Goal: Transaction & Acquisition: Purchase product/service

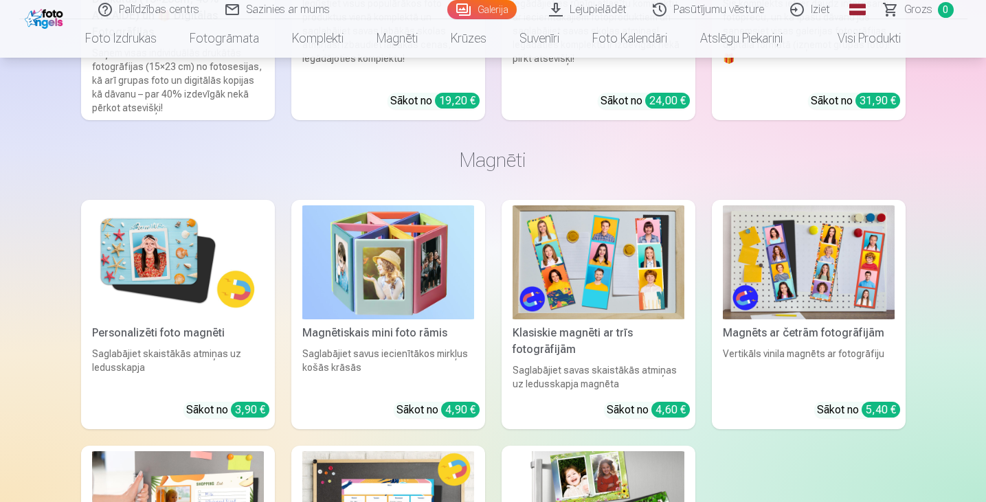
scroll to position [9348, 0]
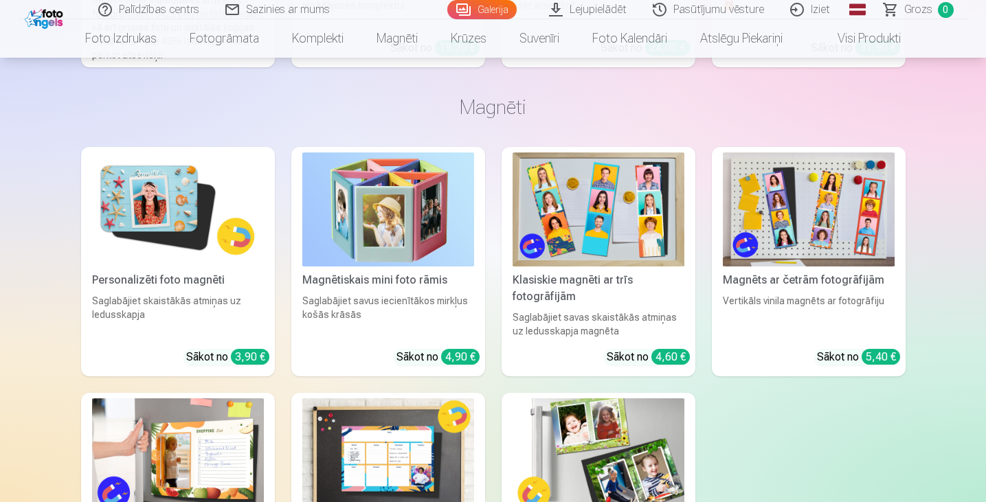
click at [419, 307] on div "Saglabājiet savus iecienītākos mirkļus košās krāsās" at bounding box center [388, 316] width 183 height 44
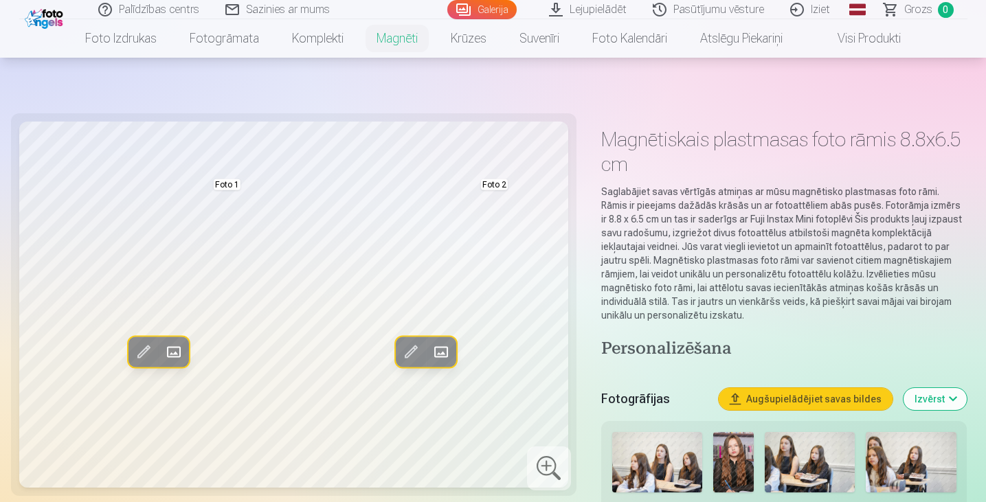
scroll to position [206, 0]
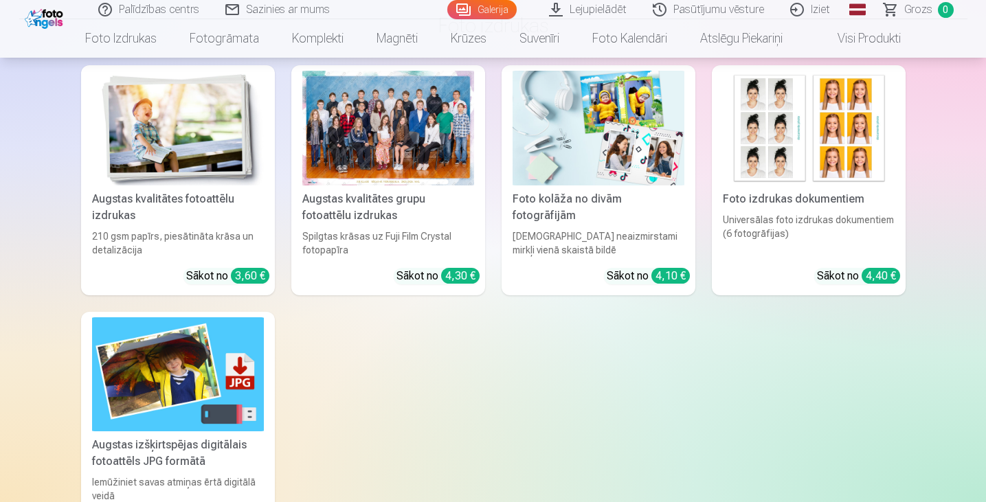
scroll to position [8179, 0]
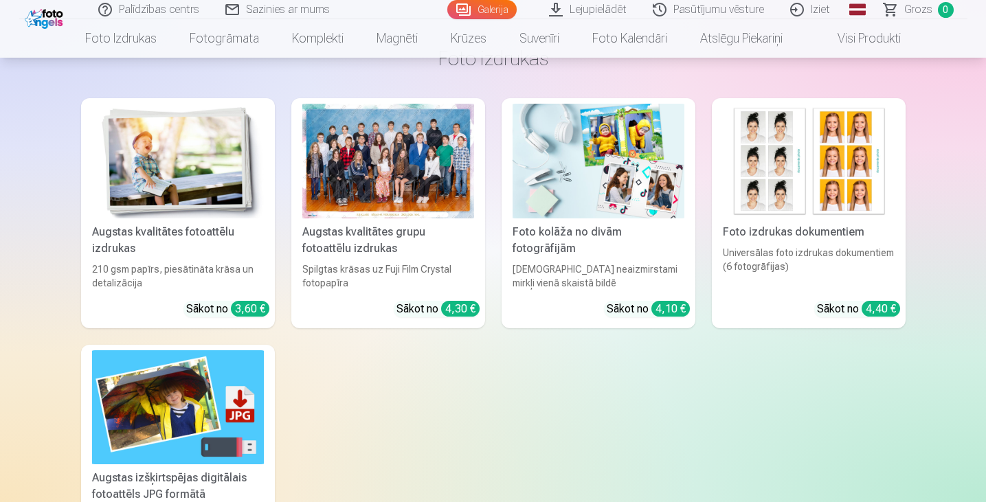
click at [461, 287] on link "Augstas kvalitātes grupu fotoattēlu izdrukas Spilgtas krāsas uz Fuji Film Cryst…" at bounding box center [388, 213] width 194 height 230
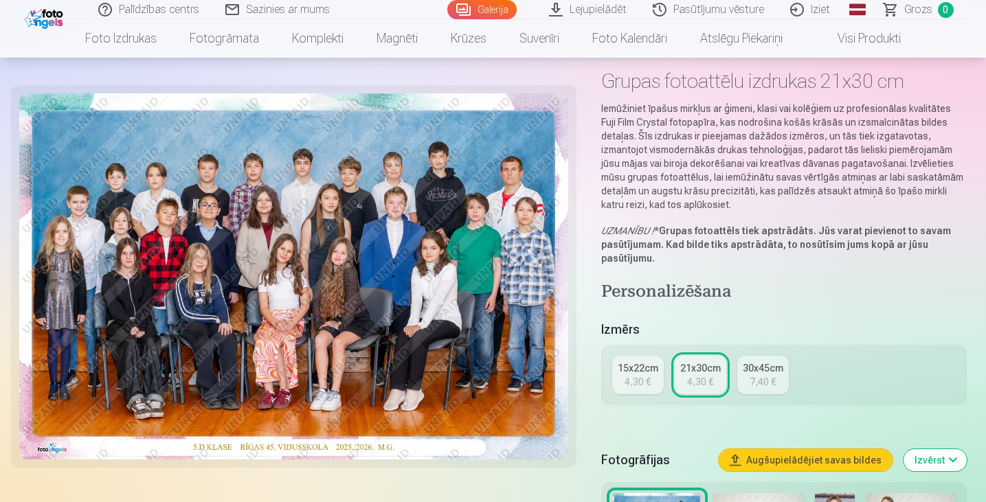
scroll to position [69, 0]
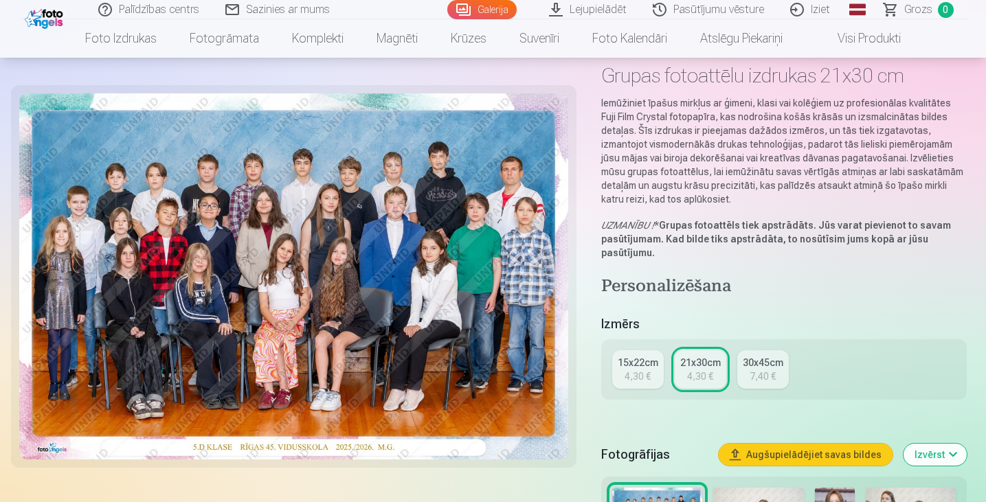
click at [652, 377] on link "15x22cm 4,30 €" at bounding box center [638, 370] width 52 height 38
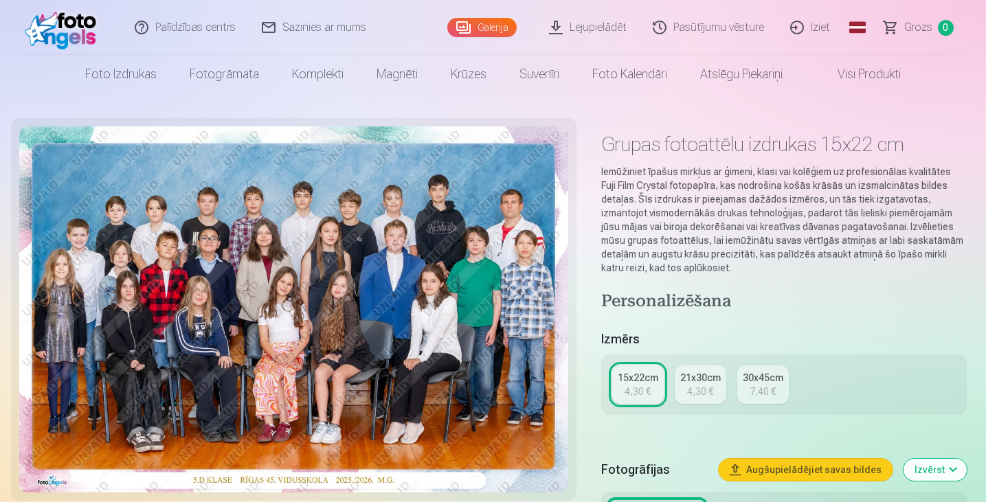
click at [709, 394] on div "4,30 €" at bounding box center [700, 392] width 26 height 14
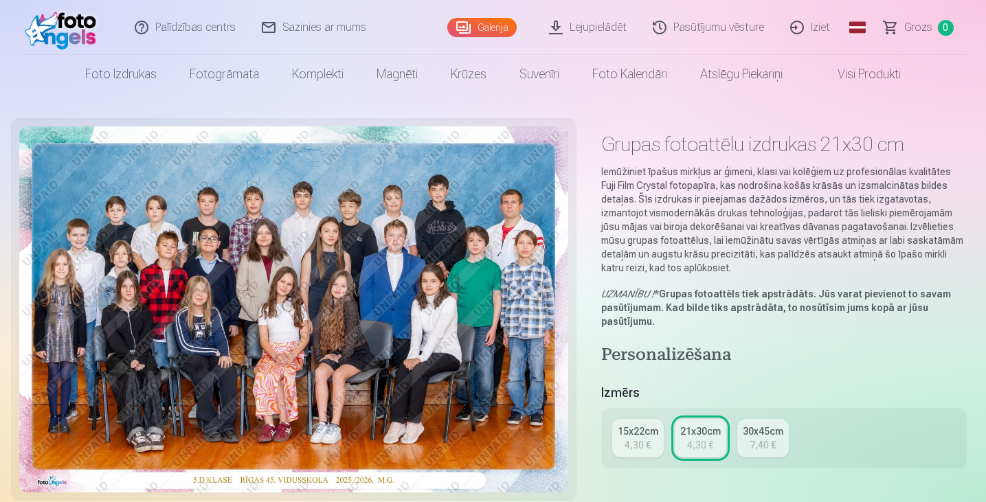
click at [762, 434] on div "30x45cm" at bounding box center [763, 432] width 41 height 14
click at [707, 443] on div "4,30 €" at bounding box center [700, 446] width 26 height 14
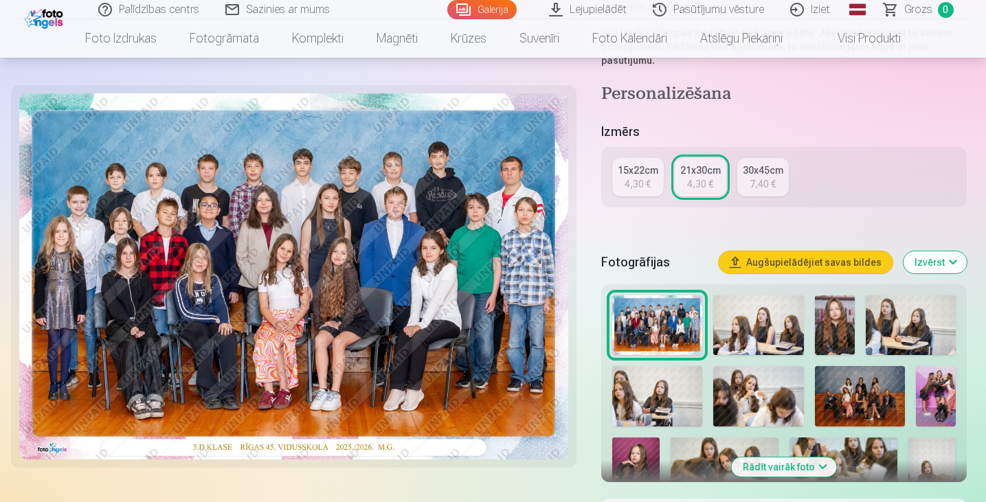
scroll to position [344, 0]
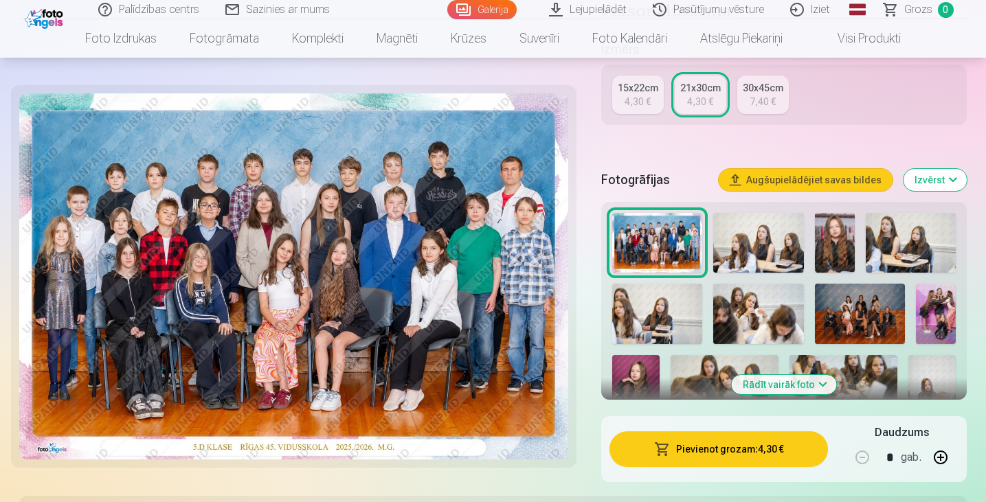
click at [933, 460] on button "button" at bounding box center [940, 457] width 33 height 33
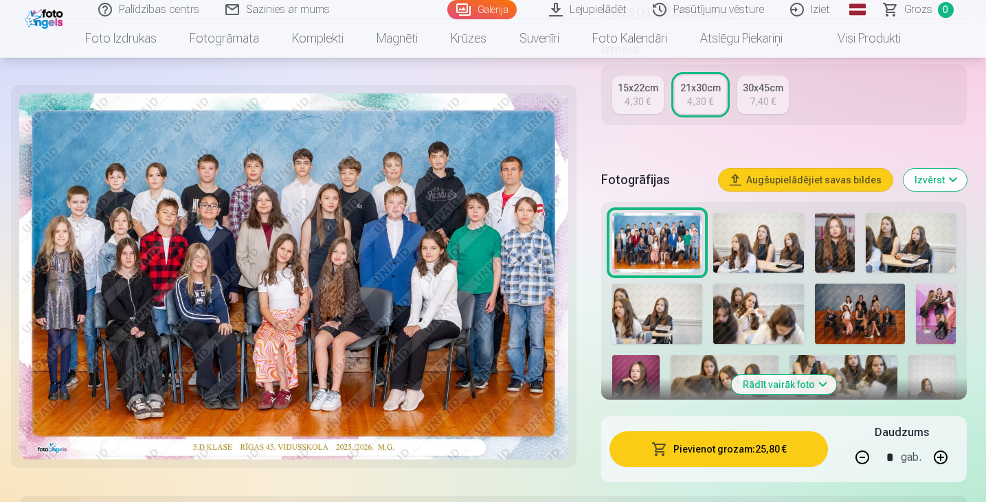
click at [933, 460] on button "button" at bounding box center [940, 457] width 33 height 33
click at [933, 463] on button "button" at bounding box center [940, 457] width 33 height 33
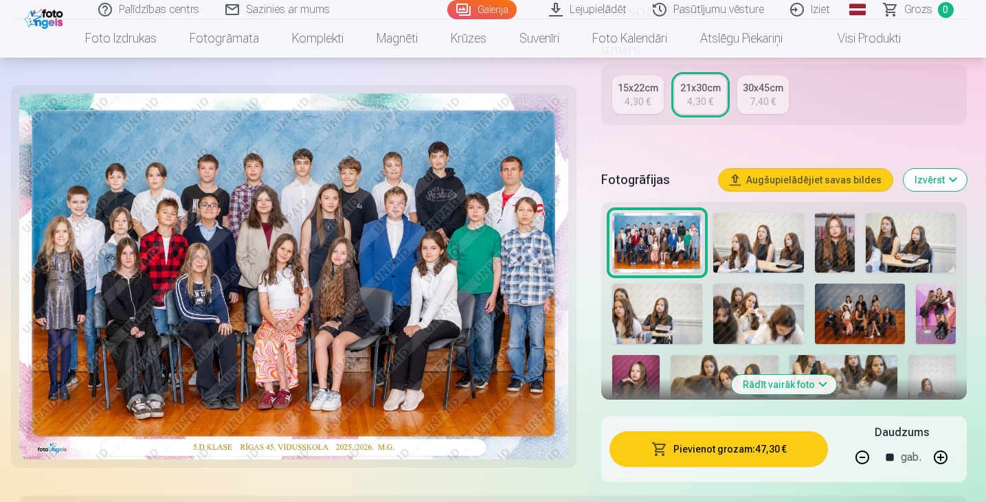
click at [935, 462] on button "button" at bounding box center [940, 457] width 33 height 33
click at [936, 462] on button "button" at bounding box center [940, 457] width 33 height 33
click at [938, 462] on button "button" at bounding box center [940, 457] width 33 height 33
click at [940, 465] on button "button" at bounding box center [940, 457] width 33 height 33
click at [942, 467] on button "button" at bounding box center [940, 457] width 33 height 33
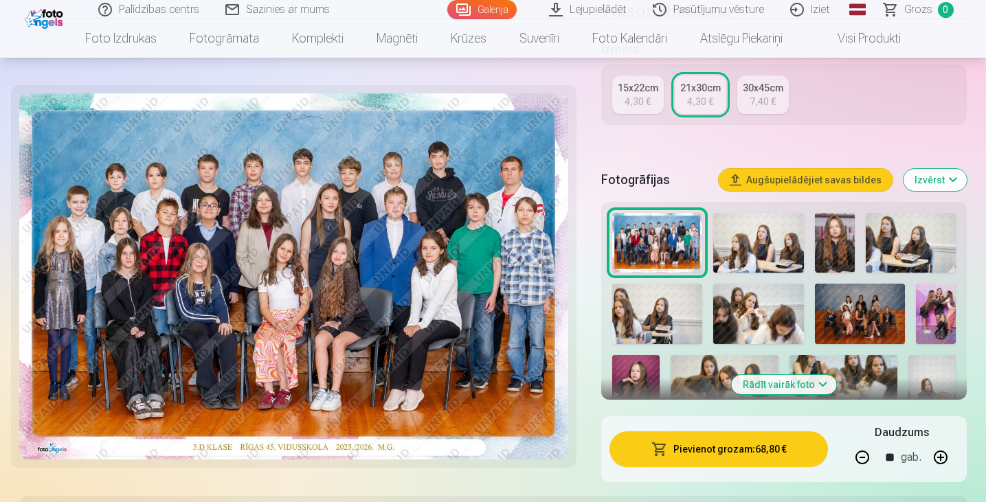
drag, startPoint x: 945, startPoint y: 462, endPoint x: 946, endPoint y: 455, distance: 6.9
click at [946, 460] on button "button" at bounding box center [940, 457] width 33 height 33
click at [945, 456] on button "button" at bounding box center [940, 457] width 33 height 33
click at [944, 452] on button "button" at bounding box center [940, 457] width 33 height 33
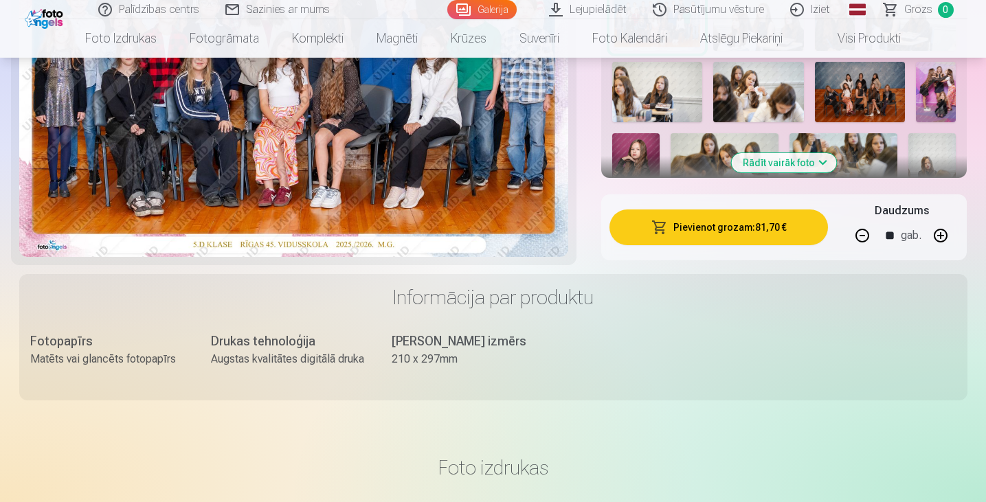
scroll to position [550, 0]
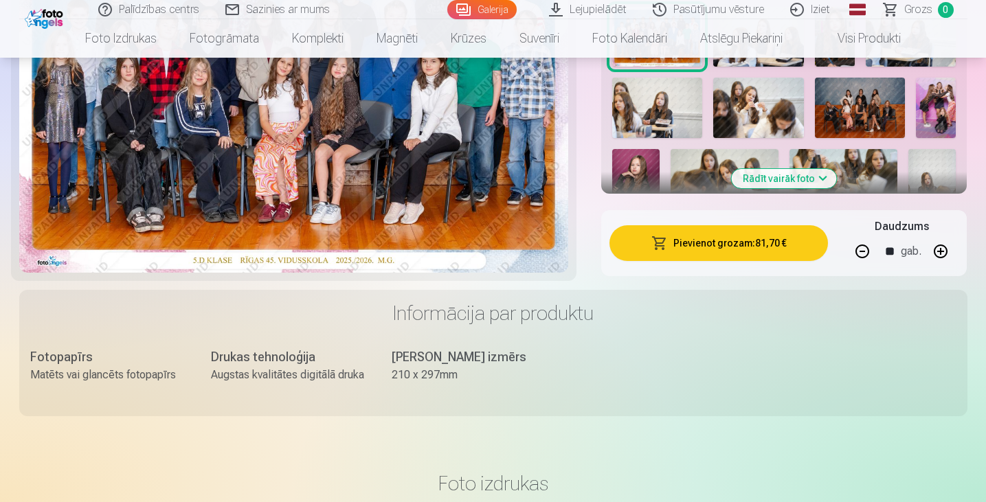
click at [867, 250] on button "button" at bounding box center [862, 251] width 33 height 33
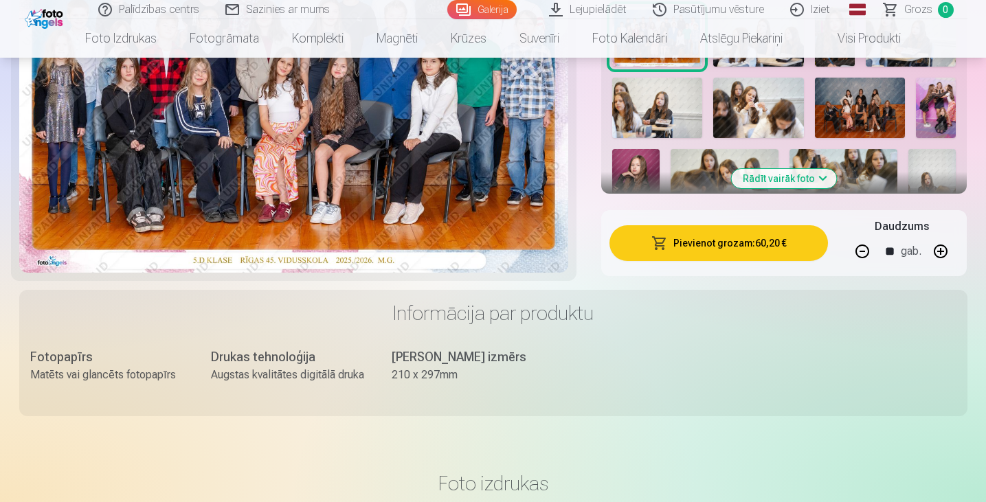
click at [867, 250] on button "button" at bounding box center [862, 251] width 33 height 33
drag, startPoint x: 867, startPoint y: 250, endPoint x: 861, endPoint y: 255, distance: 7.8
click at [861, 255] on button "button" at bounding box center [862, 251] width 33 height 33
click at [861, 254] on button "button" at bounding box center [862, 251] width 33 height 33
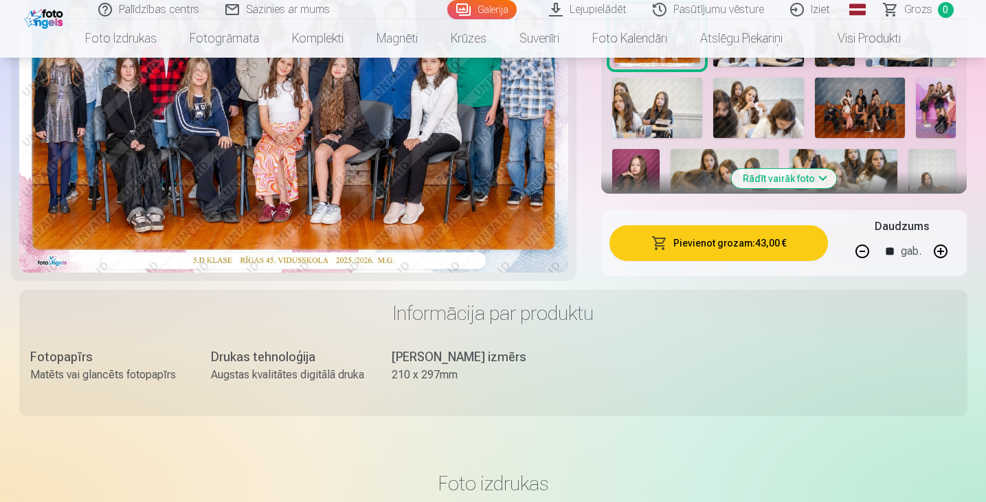
click at [861, 250] on button "button" at bounding box center [862, 251] width 33 height 33
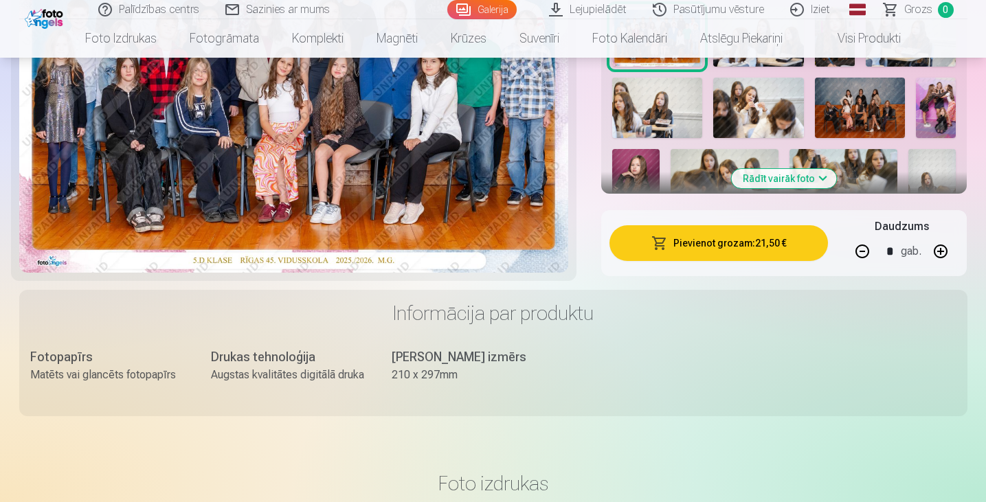
click at [858, 256] on button "button" at bounding box center [862, 251] width 33 height 33
click at [860, 254] on button "button" at bounding box center [862, 251] width 33 height 33
click at [860, 253] on button "button" at bounding box center [862, 251] width 33 height 33
type input "*"
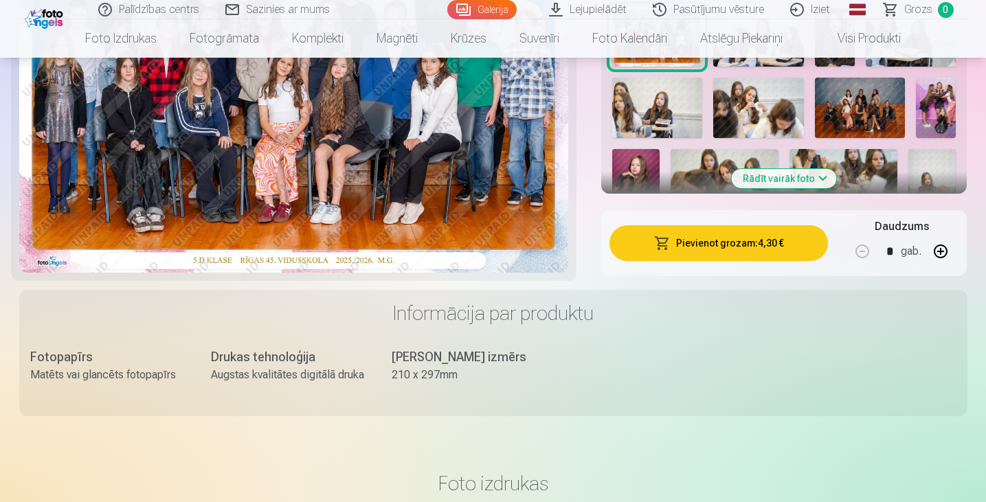
scroll to position [344, 0]
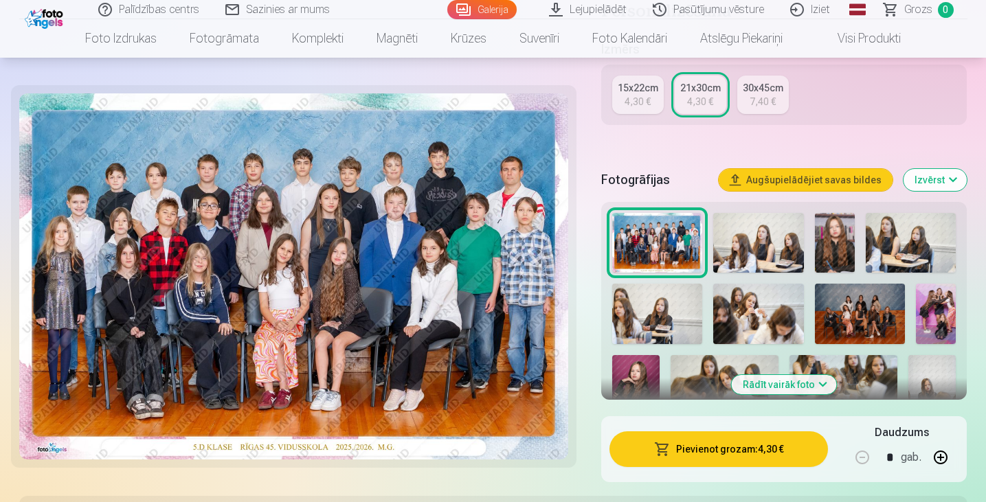
click at [703, 455] on button "Pievienot grozam : 4,30 €" at bounding box center [719, 450] width 219 height 36
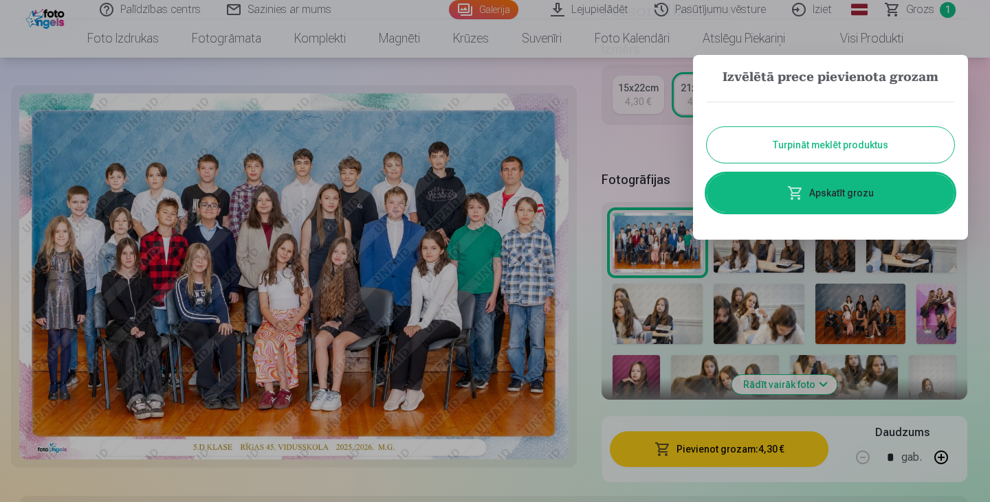
click at [849, 151] on button "Turpināt meklēt produktus" at bounding box center [830, 145] width 247 height 36
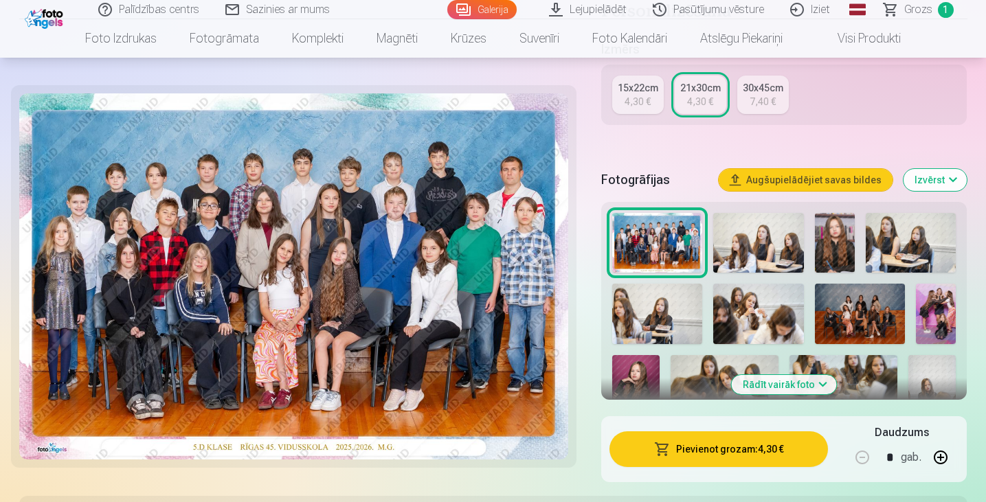
click at [775, 379] on button "Rādīt vairāk foto" at bounding box center [784, 384] width 105 height 19
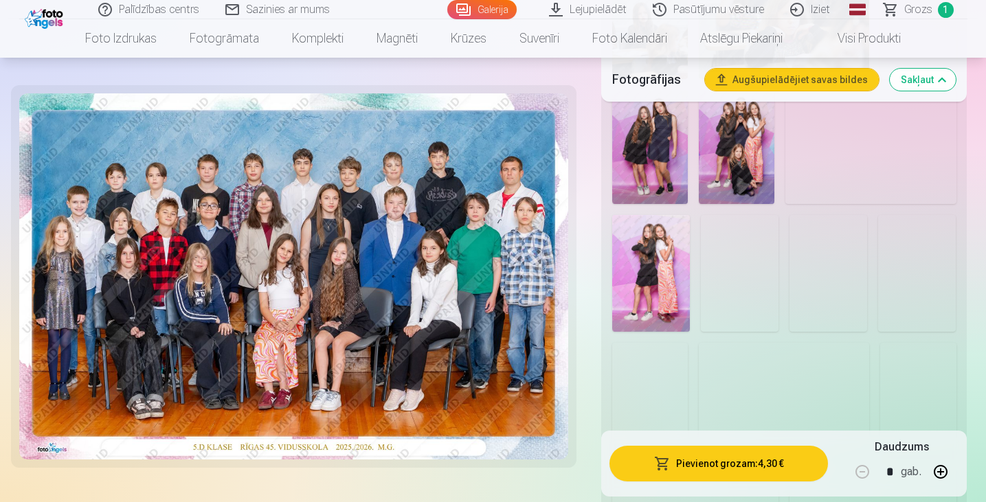
scroll to position [1237, 0]
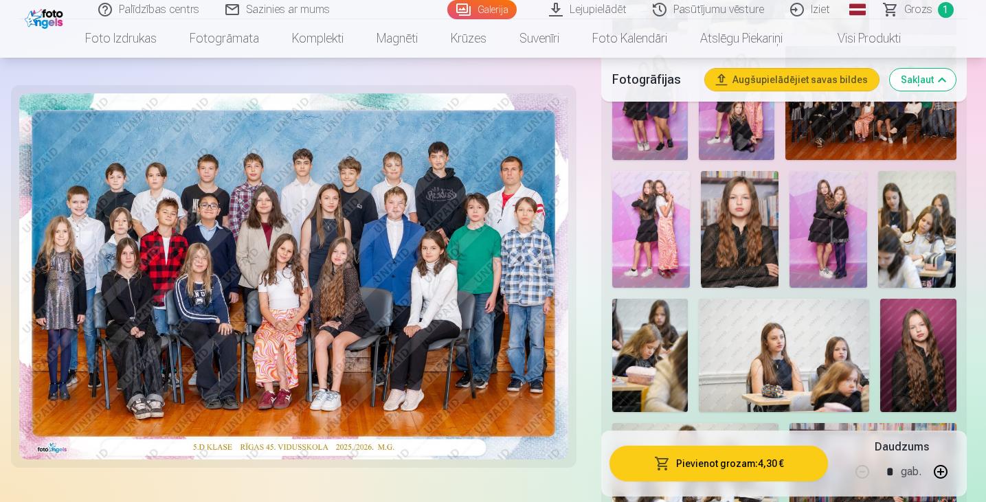
click at [724, 342] on img at bounding box center [784, 355] width 170 height 113
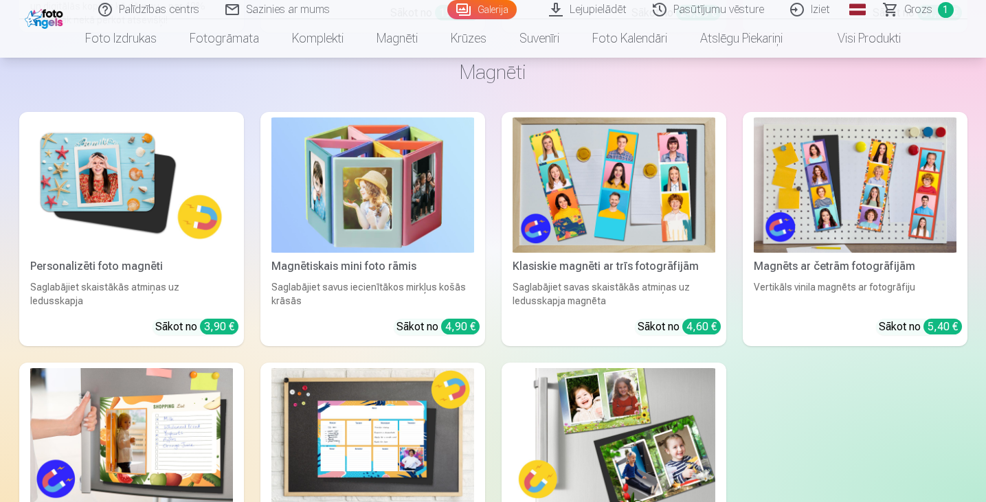
scroll to position [2200, 0]
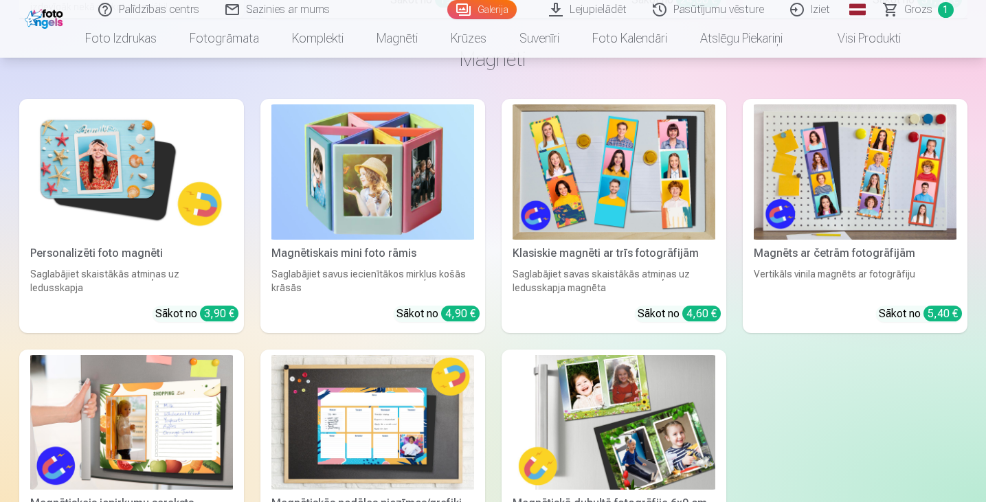
click at [683, 265] on link "Klasiskie magnēti ar trīs fotogrāfijām Saglabājiet savas skaistākās atmiņas uz …" at bounding box center [614, 216] width 225 height 234
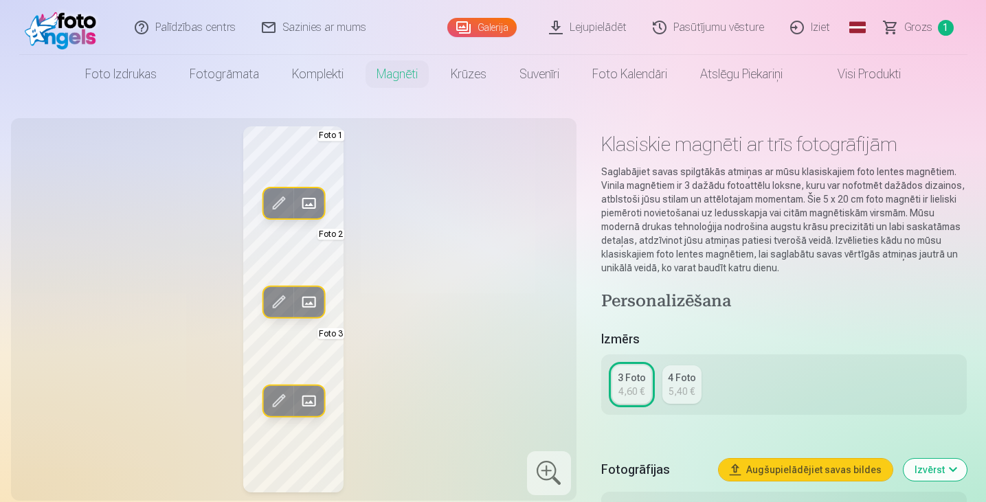
click at [308, 203] on span at bounding box center [309, 203] width 22 height 22
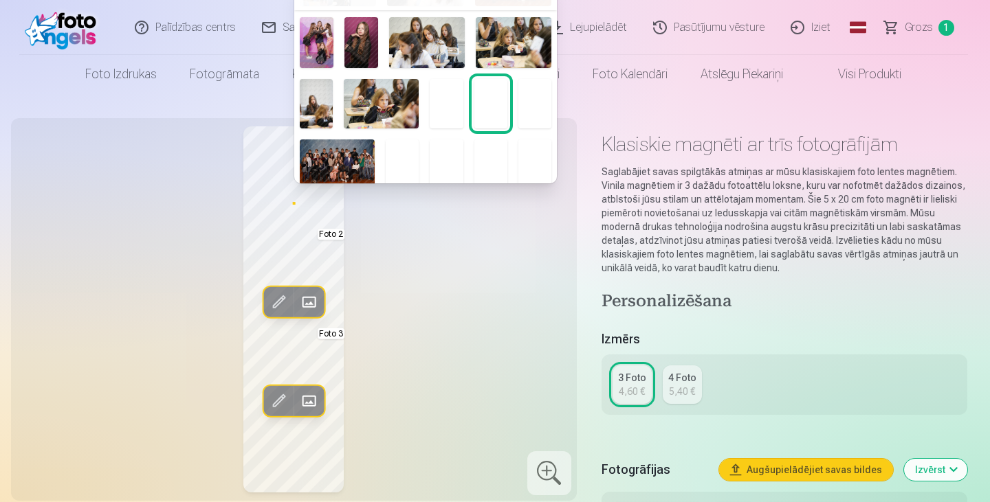
scroll to position [112, 0]
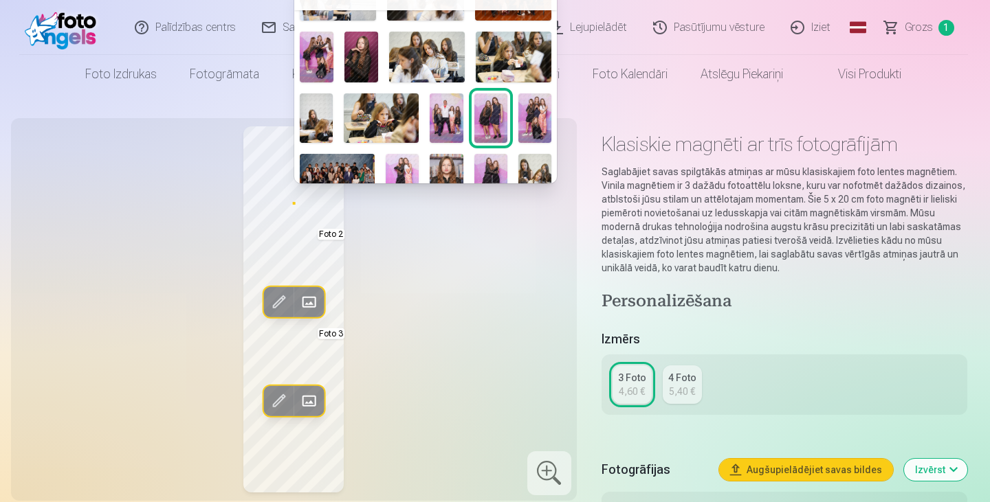
click at [531, 116] on img at bounding box center [534, 117] width 33 height 49
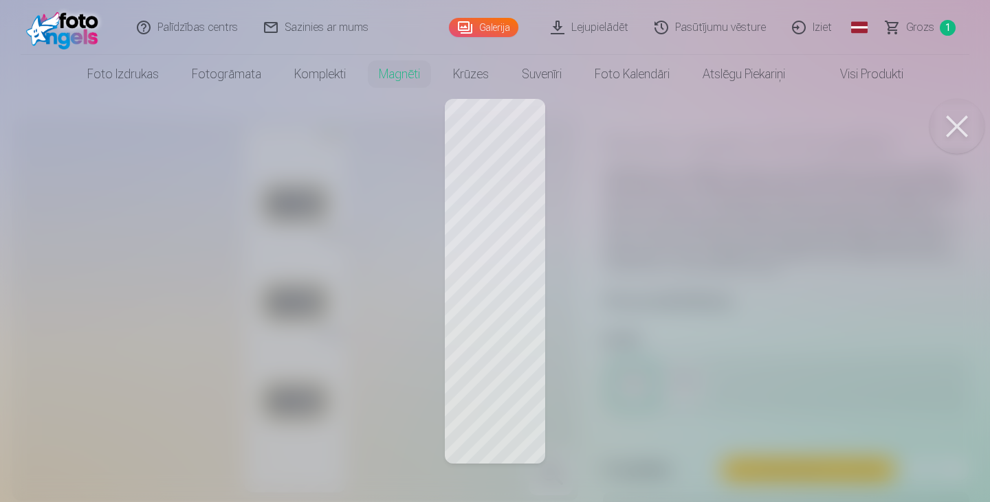
drag, startPoint x: 944, startPoint y: 133, endPoint x: 927, endPoint y: 151, distance: 25.3
click at [944, 131] on button at bounding box center [956, 126] width 55 height 55
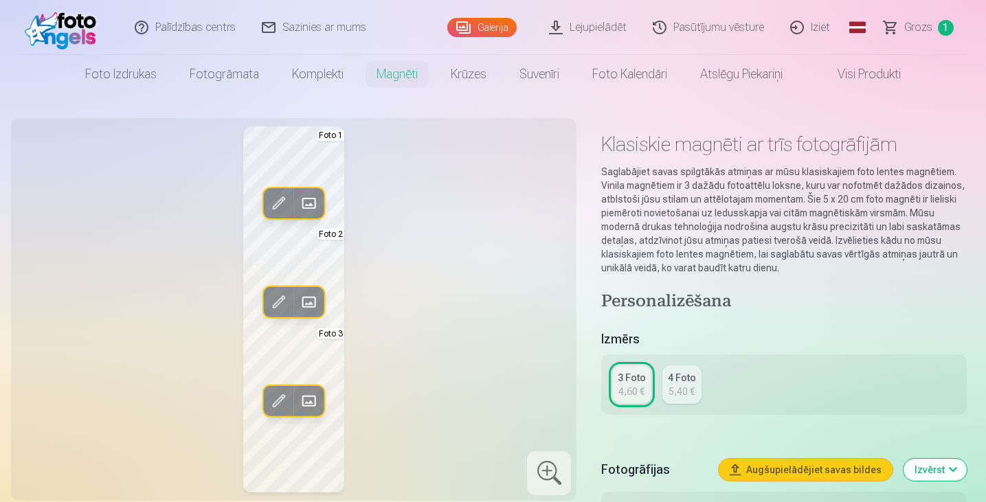
click at [300, 399] on span at bounding box center [309, 401] width 22 height 22
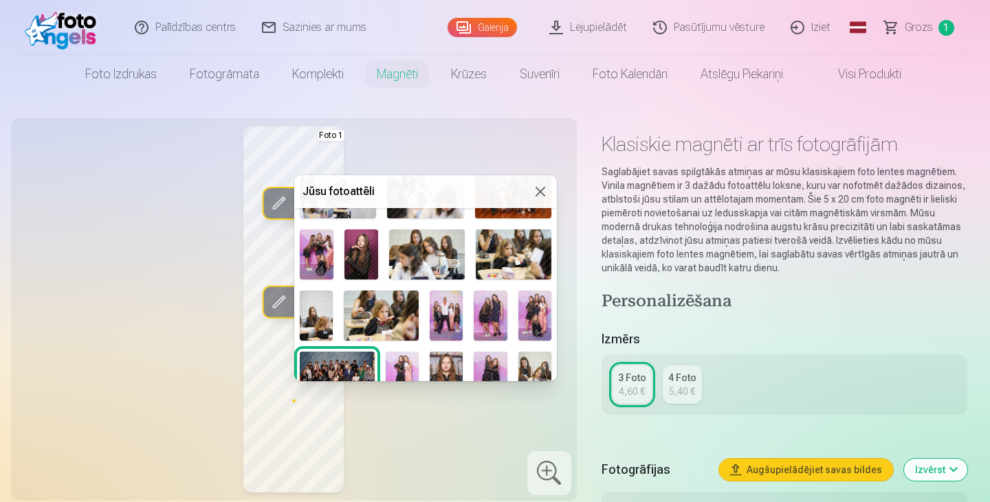
click at [537, 320] on img at bounding box center [534, 315] width 33 height 49
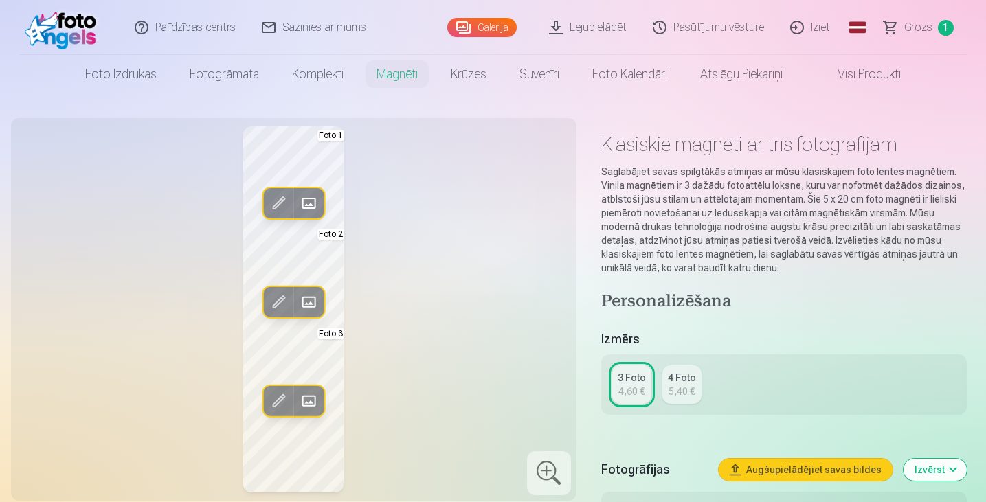
click at [302, 302] on span at bounding box center [309, 302] width 22 height 22
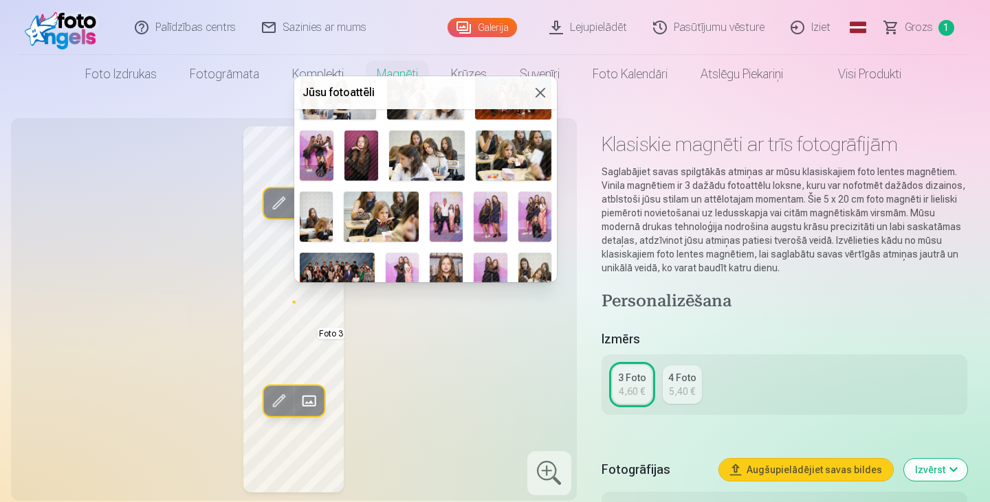
click at [441, 222] on img at bounding box center [446, 216] width 33 height 49
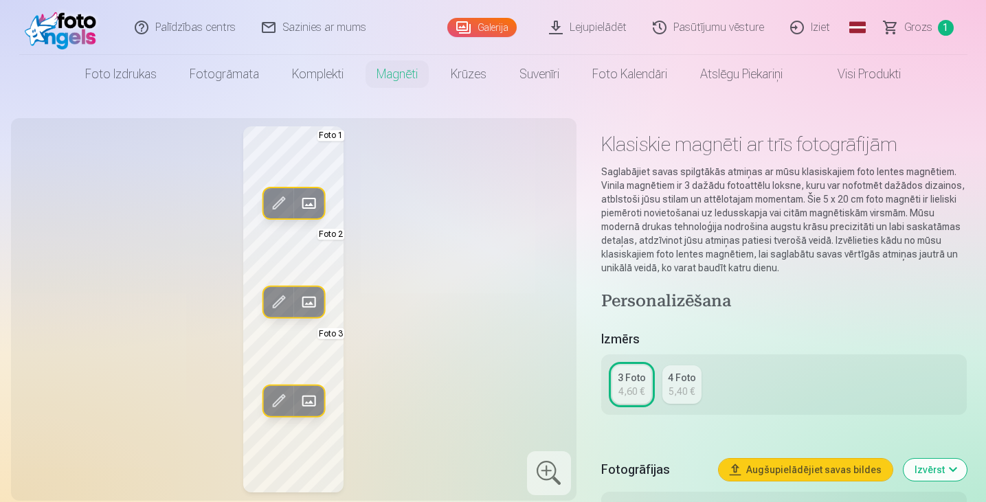
click at [304, 203] on span at bounding box center [309, 203] width 22 height 22
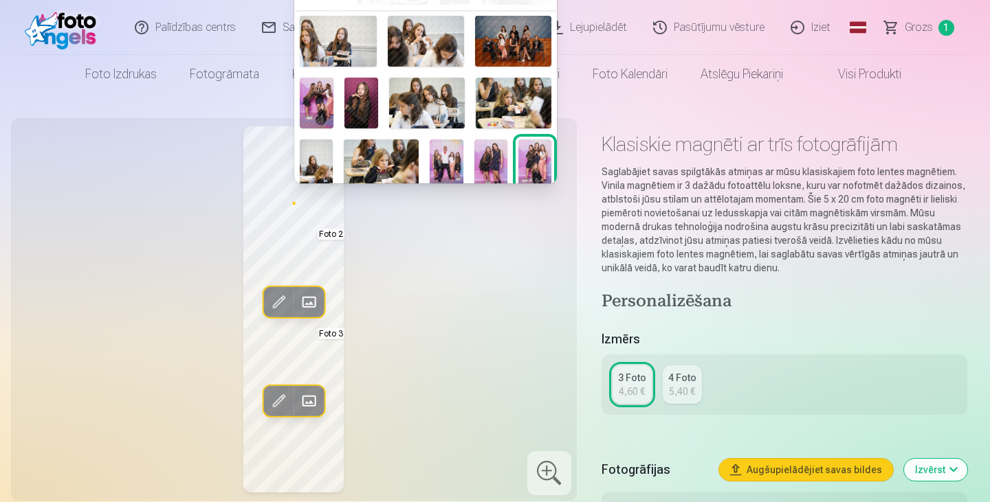
scroll to position [69, 0]
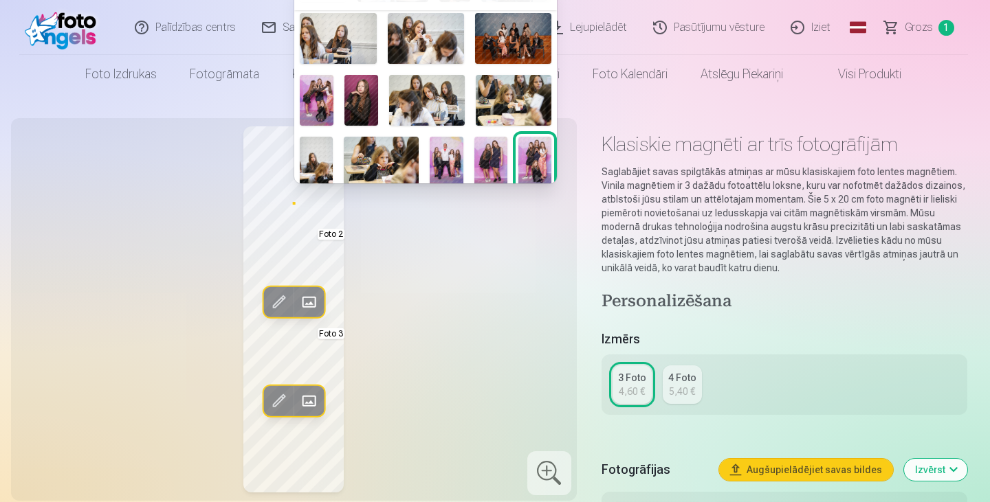
click at [311, 109] on img at bounding box center [317, 100] width 34 height 50
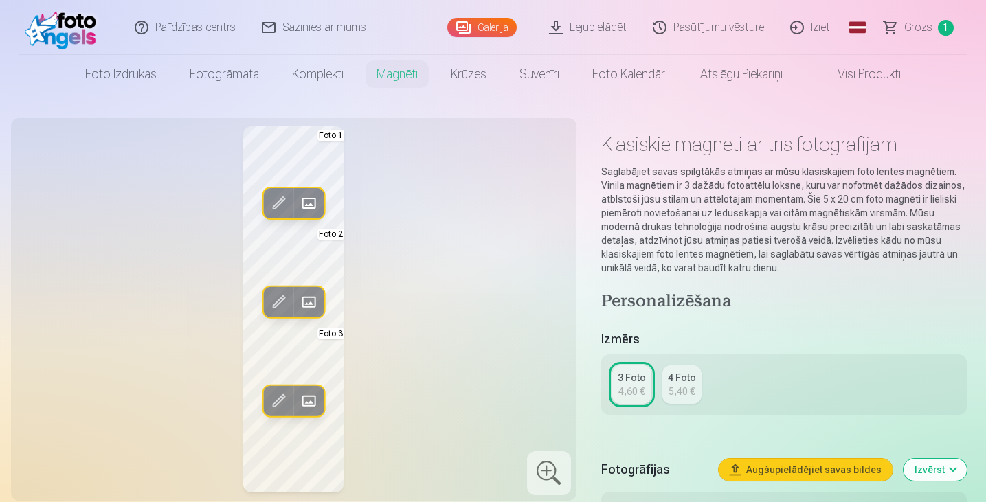
click at [378, 270] on div "Rediģēt foto Aizstāt Foto 1 Rediģēt foto Aizstāt Foto 2 Rediģēt foto Aizstāt Fo…" at bounding box center [293, 309] width 549 height 366
click at [349, 303] on div "Rediģēt foto Aizstāt Foto 1 Rediģēt foto Aizstāt Foto 2 Rediģēt foto Aizstāt Fo…" at bounding box center [293, 309] width 549 height 366
click at [667, 391] on link "4 Foto 5,40 €" at bounding box center [682, 385] width 39 height 38
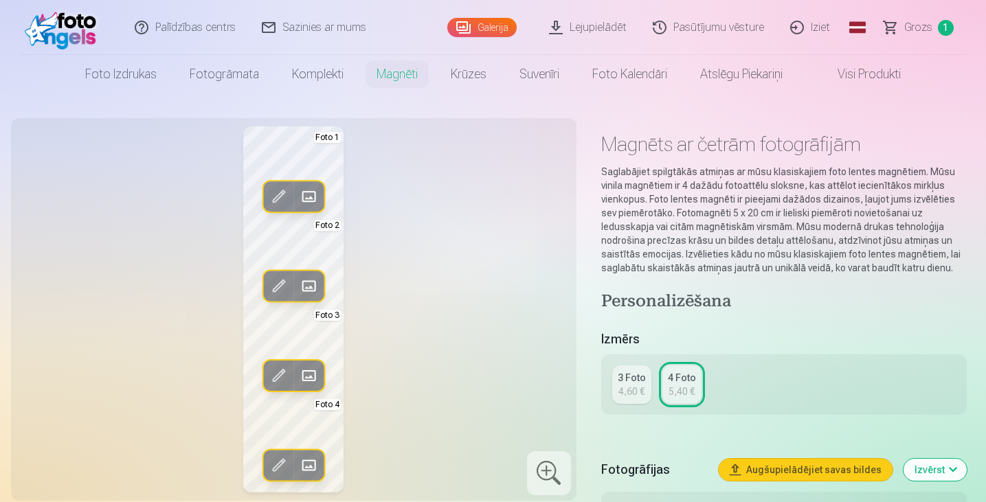
click at [299, 465] on span at bounding box center [309, 465] width 22 height 22
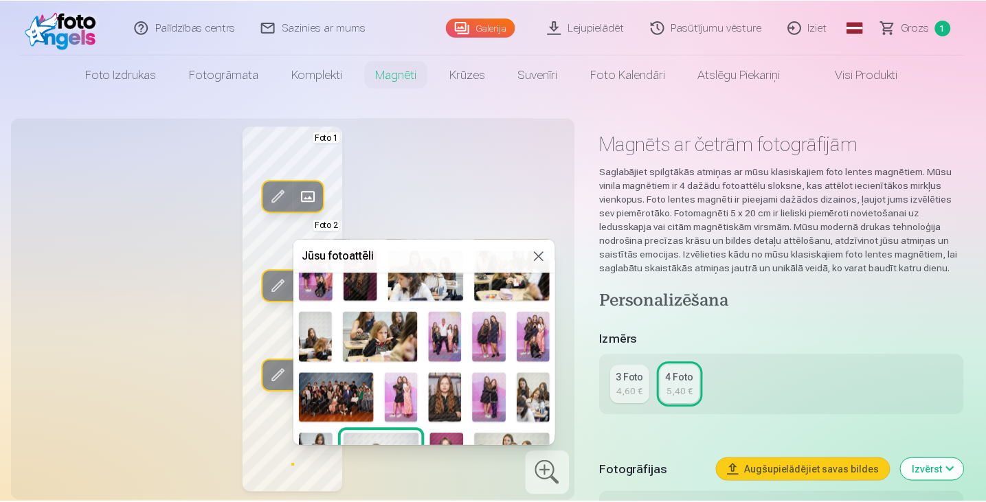
scroll to position [181, 0]
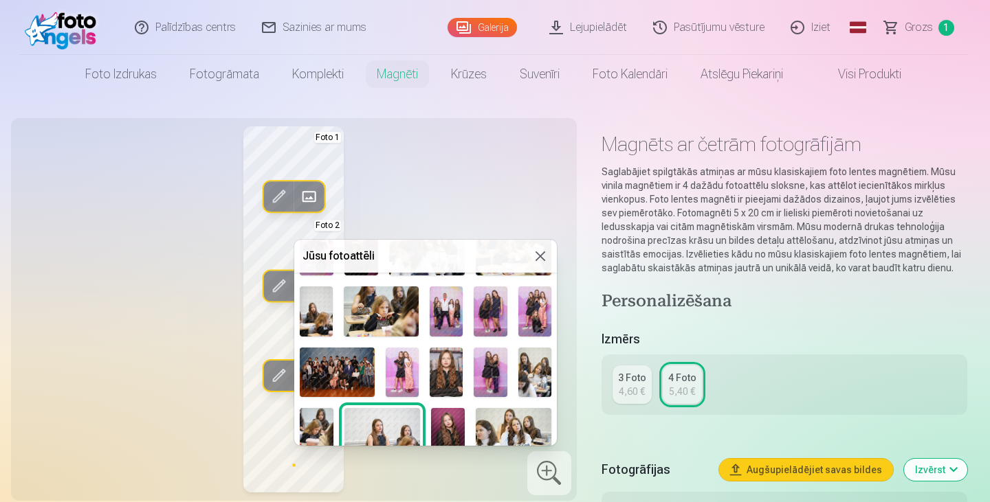
click at [625, 399] on div at bounding box center [495, 251] width 990 height 502
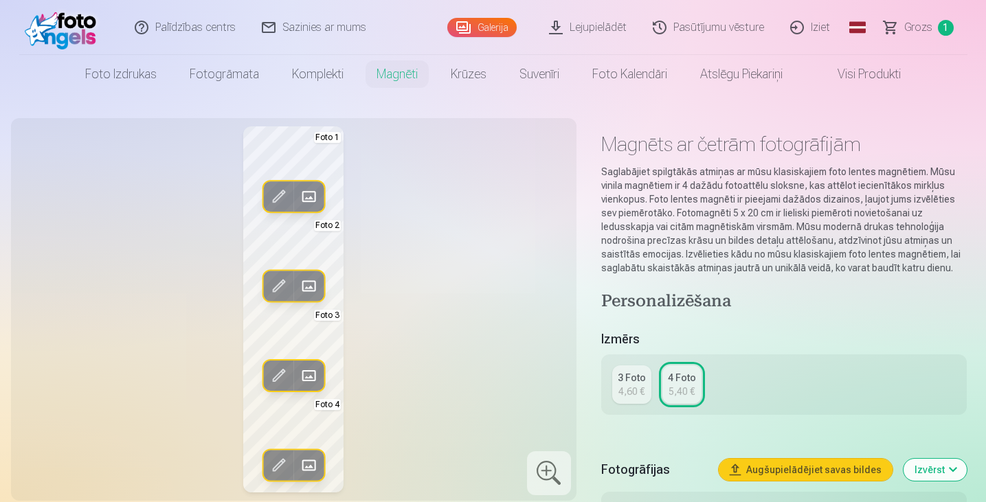
click at [634, 381] on div "3 Foto" at bounding box center [632, 378] width 28 height 14
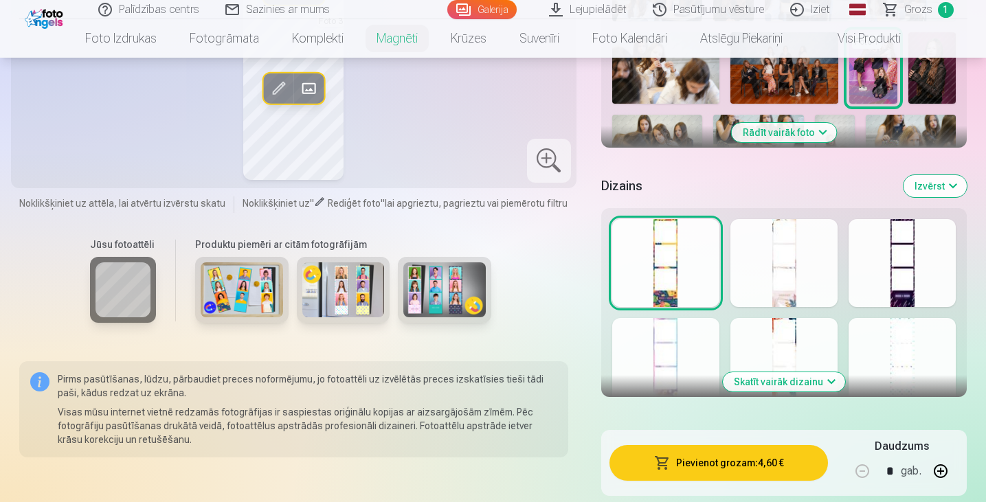
scroll to position [550, 0]
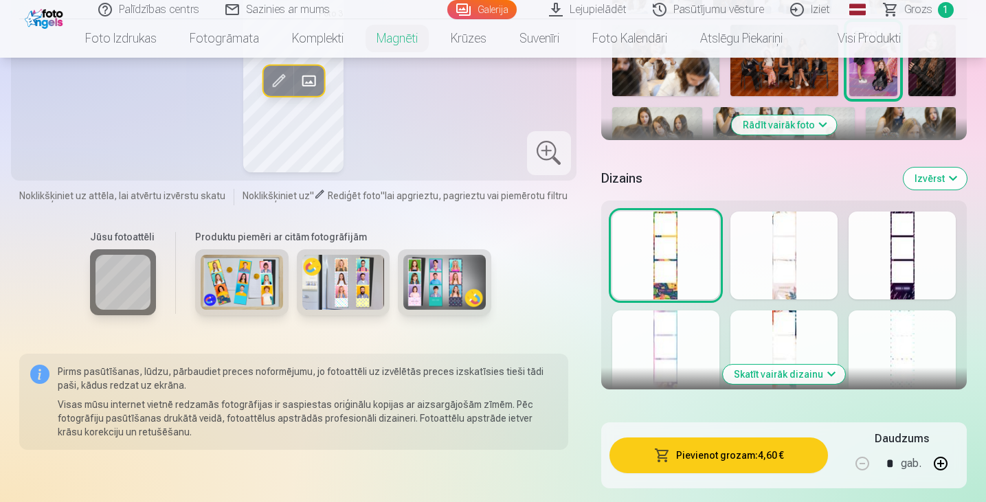
click at [802, 374] on button "Skatīt vairāk dizainu" at bounding box center [784, 374] width 122 height 19
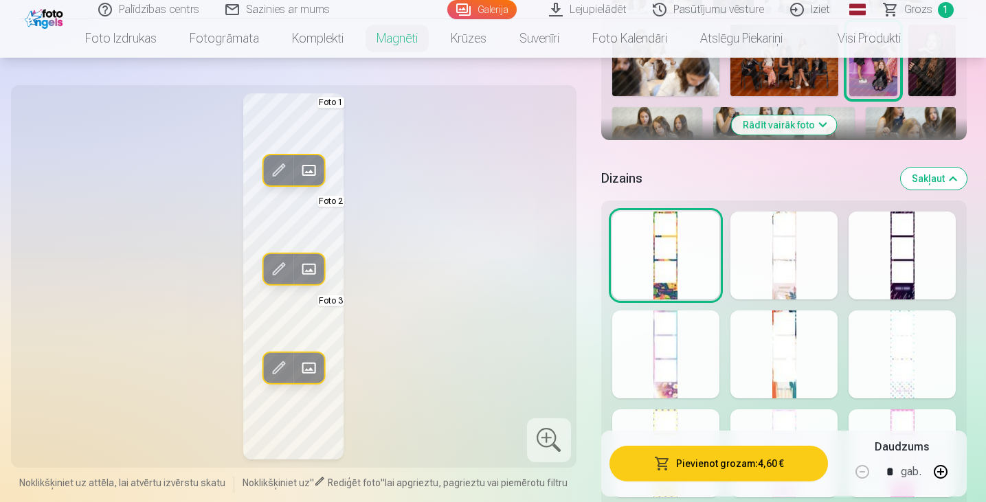
click at [924, 283] on div at bounding box center [902, 256] width 107 height 88
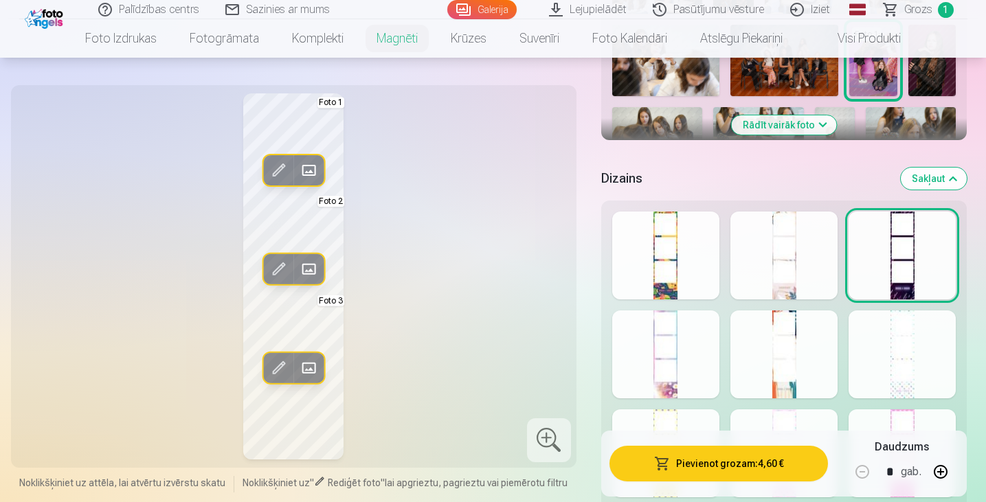
click at [823, 267] on div at bounding box center [784, 256] width 107 height 88
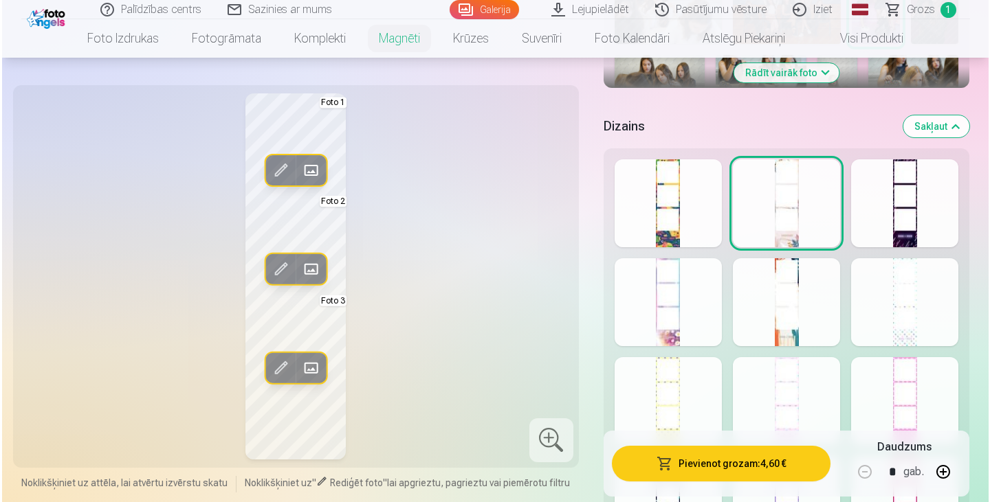
scroll to position [619, 0]
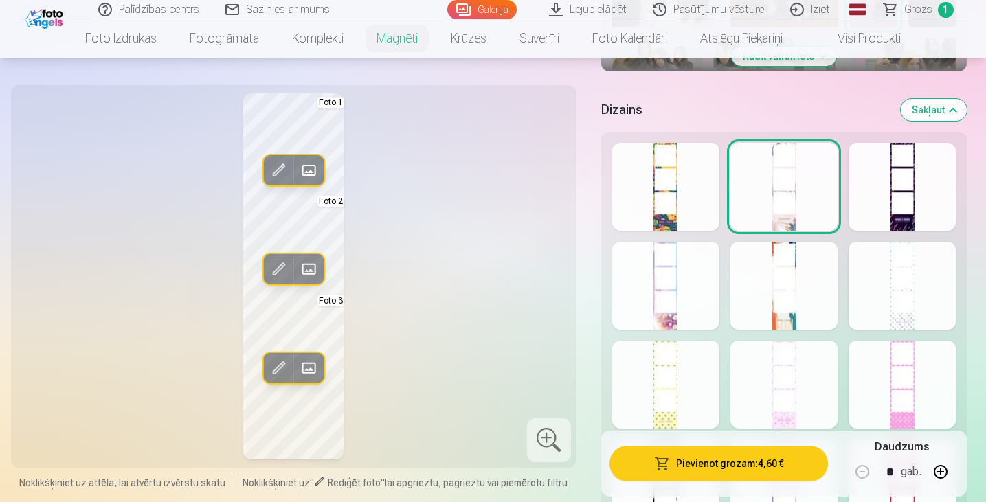
click at [694, 310] on div at bounding box center [665, 286] width 107 height 88
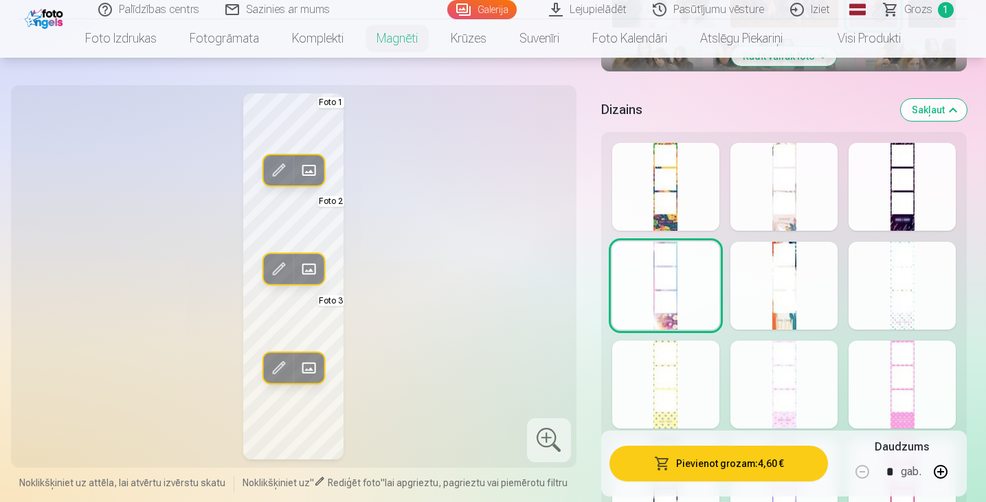
click at [762, 192] on div at bounding box center [784, 187] width 107 height 88
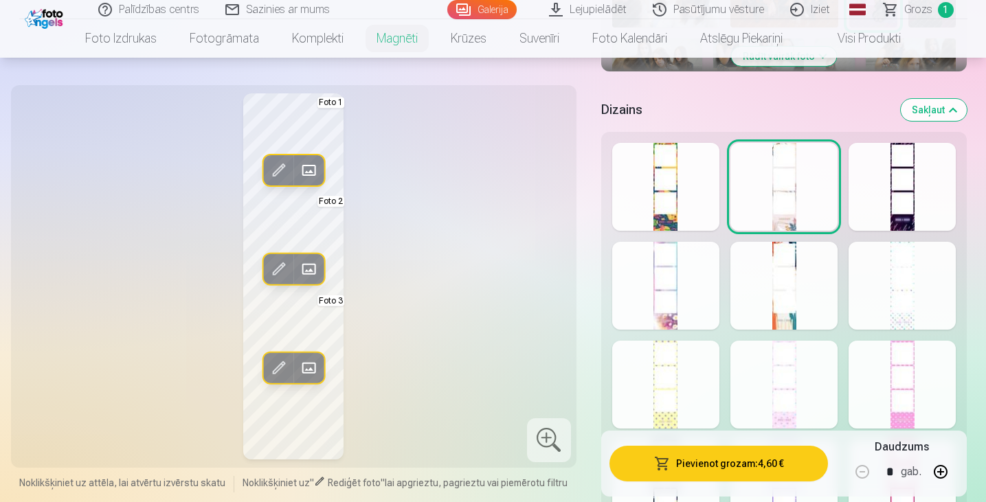
click at [880, 205] on div at bounding box center [902, 187] width 107 height 88
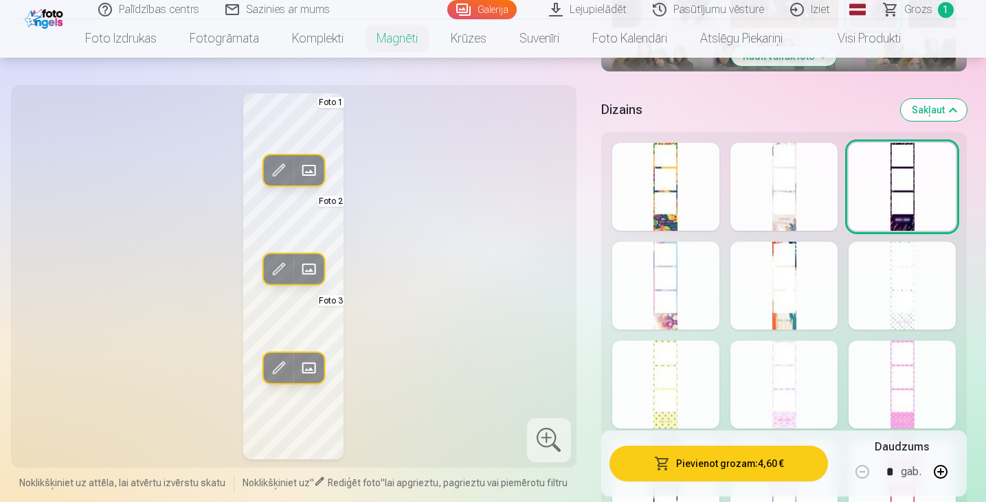
click at [763, 206] on div at bounding box center [784, 187] width 107 height 88
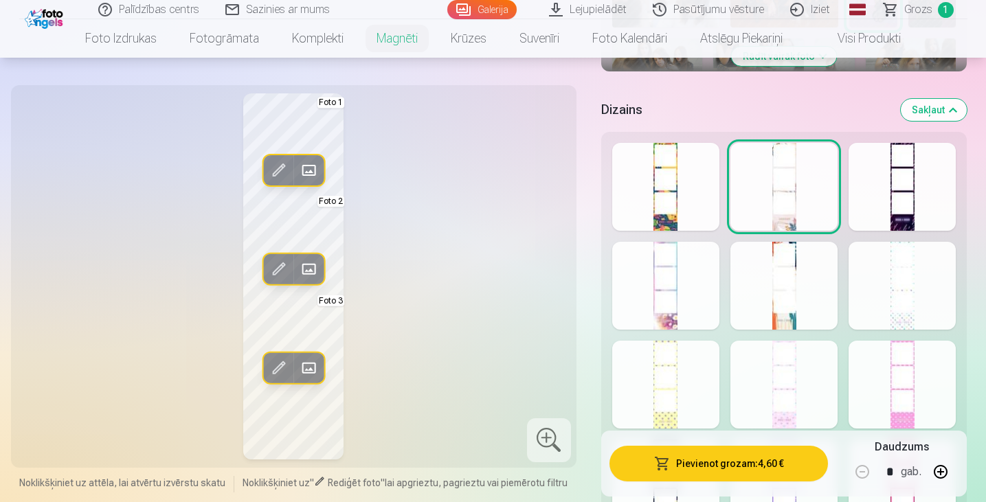
click at [781, 460] on button "Pievienot grozam : 4,60 €" at bounding box center [719, 464] width 219 height 36
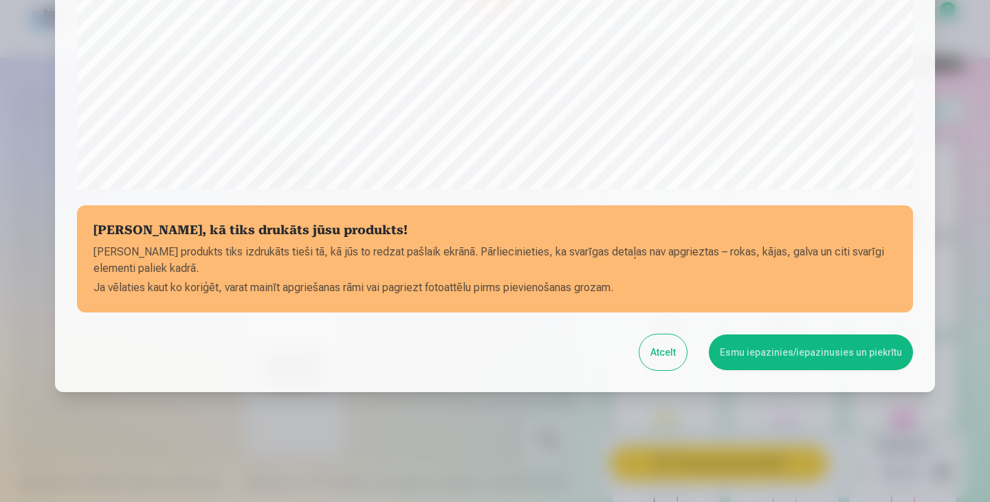
scroll to position [144, 0]
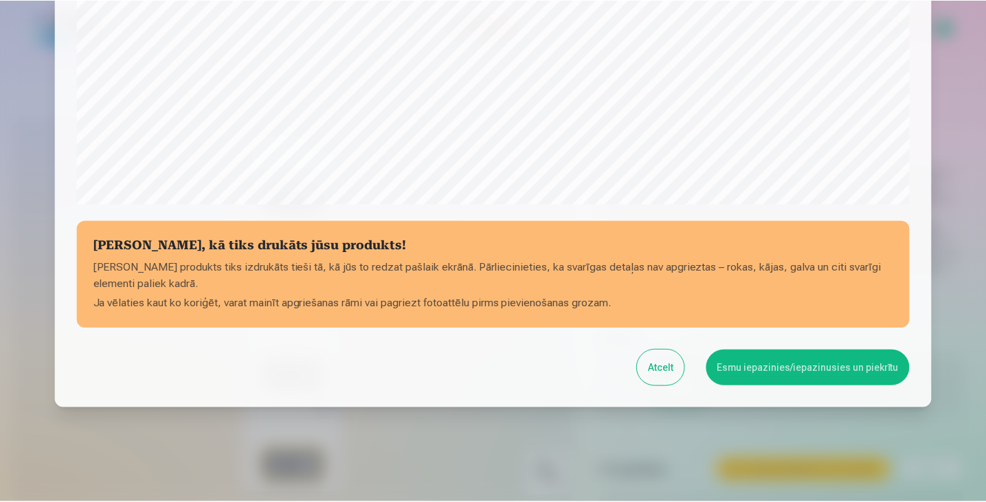
scroll to position [487, 0]
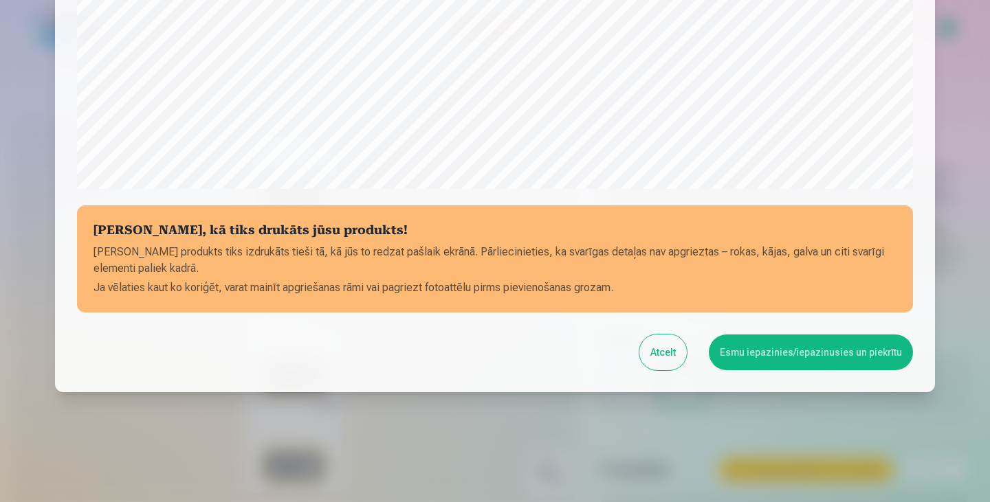
click at [665, 348] on button "Atcelt" at bounding box center [662, 353] width 47 height 36
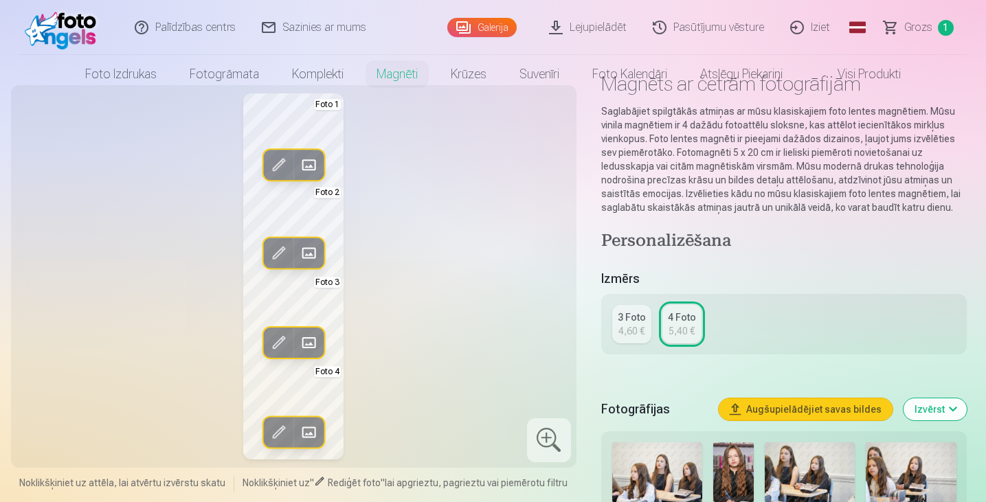
scroll to position [69, 0]
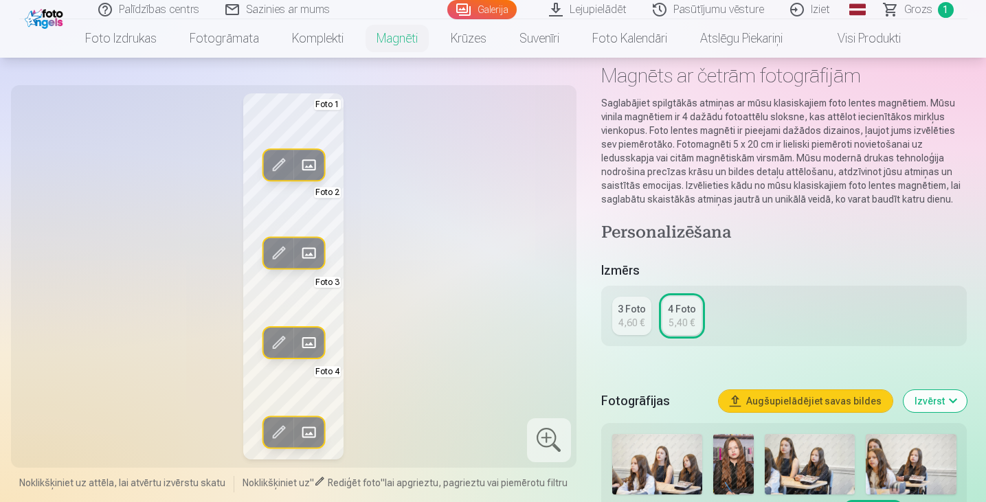
click at [634, 318] on div "4,60 €" at bounding box center [632, 323] width 26 height 14
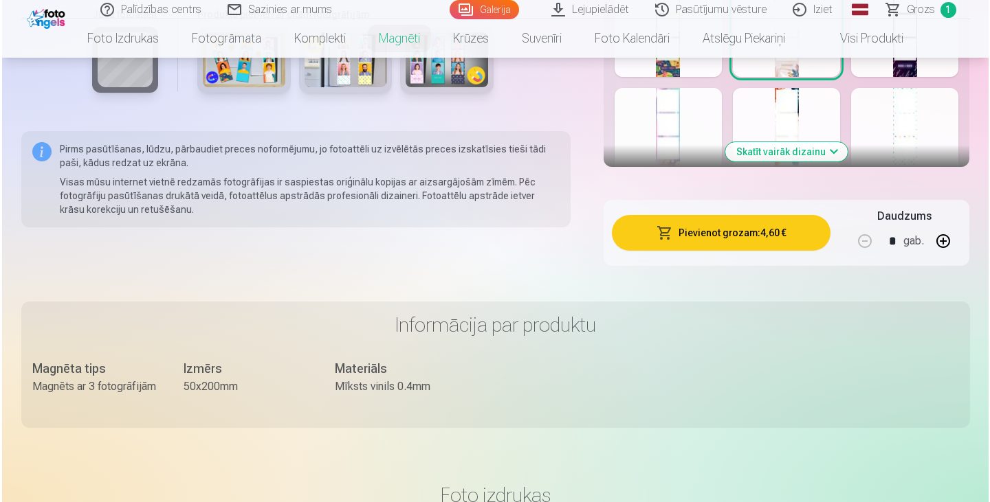
scroll to position [756, 0]
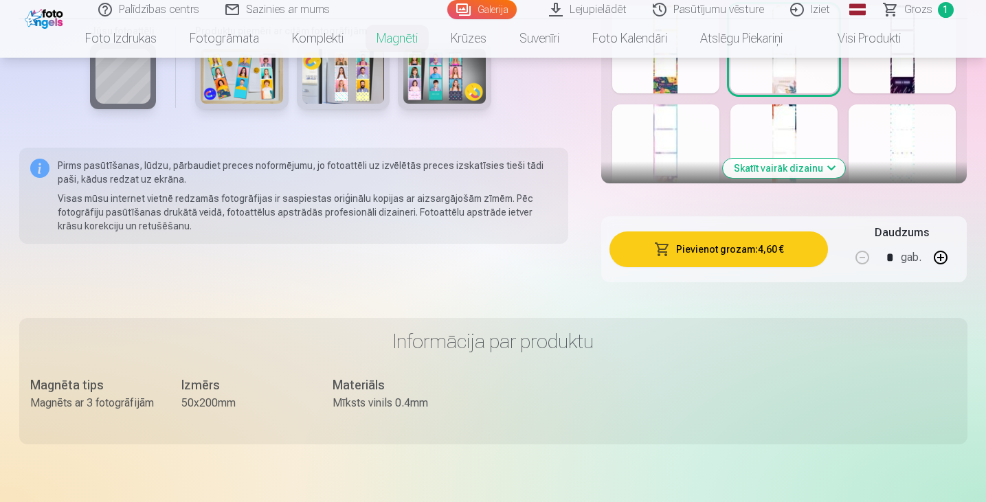
click at [753, 230] on div "Pievienot grozam : 4,60 € Daudzums * gab." at bounding box center [784, 250] width 366 height 66
click at [751, 247] on button "Pievienot grozam : 4,60 €" at bounding box center [719, 250] width 219 height 36
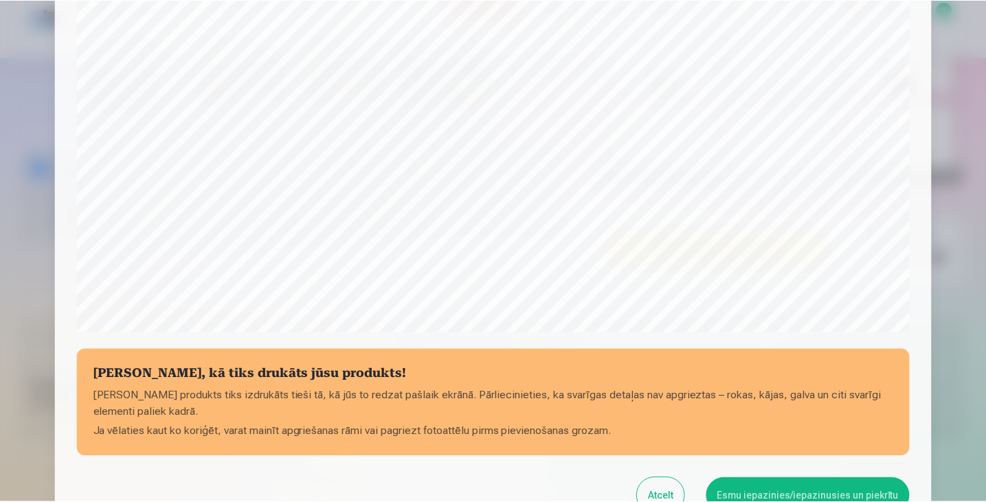
scroll to position [487, 0]
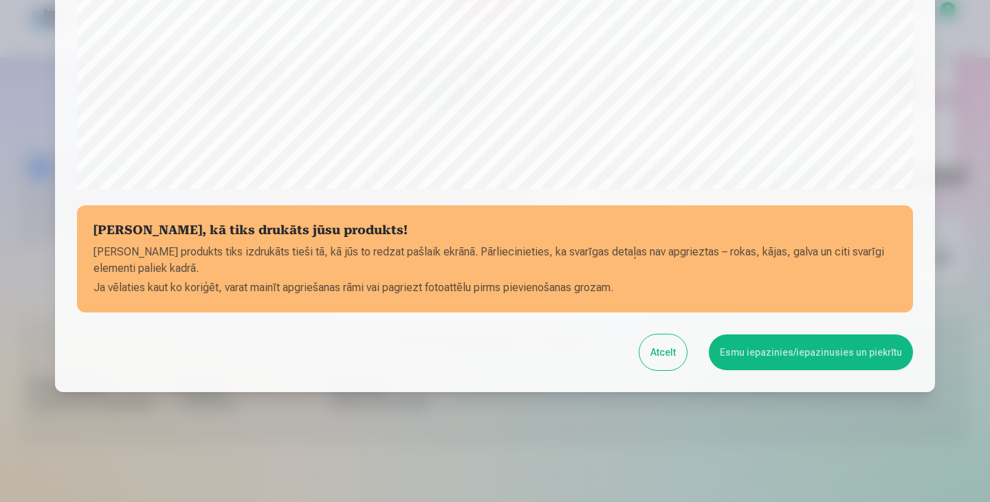
click at [800, 353] on button "Esmu iepazinies/iepazinusies un piekrītu" at bounding box center [811, 353] width 204 height 36
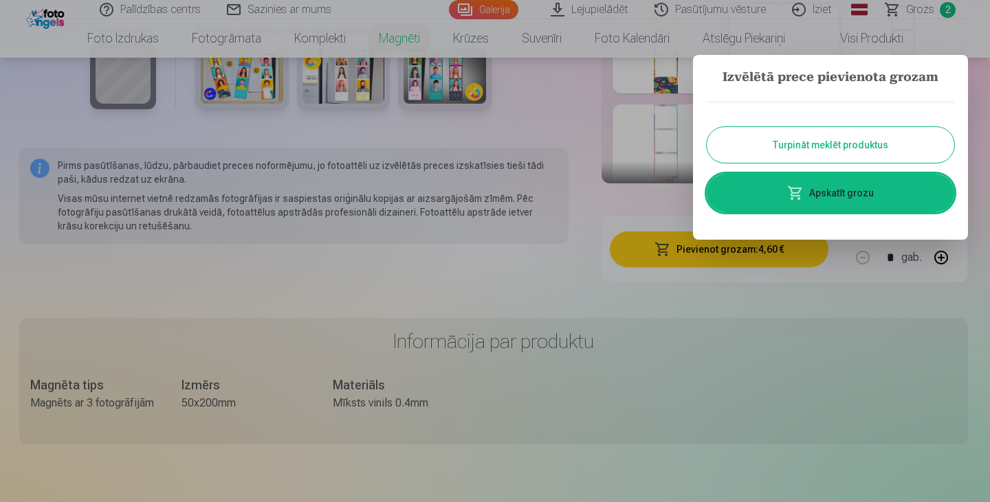
click at [777, 193] on link "Apskatīt grozu" at bounding box center [830, 193] width 247 height 38
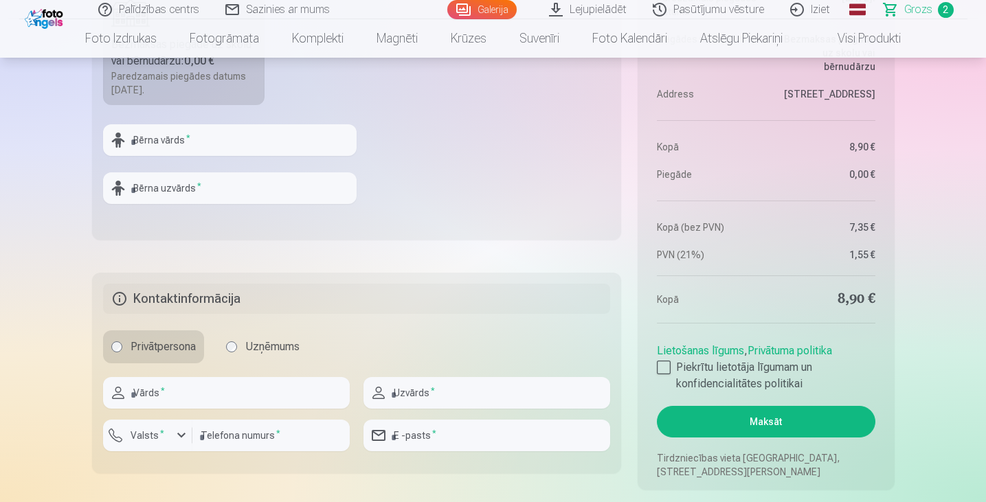
scroll to position [756, 0]
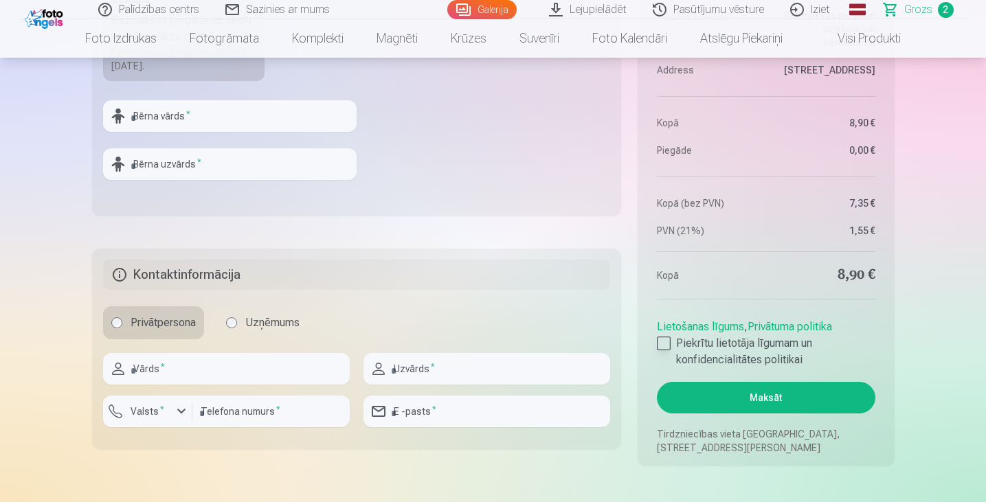
click at [664, 338] on div at bounding box center [664, 344] width 14 height 14
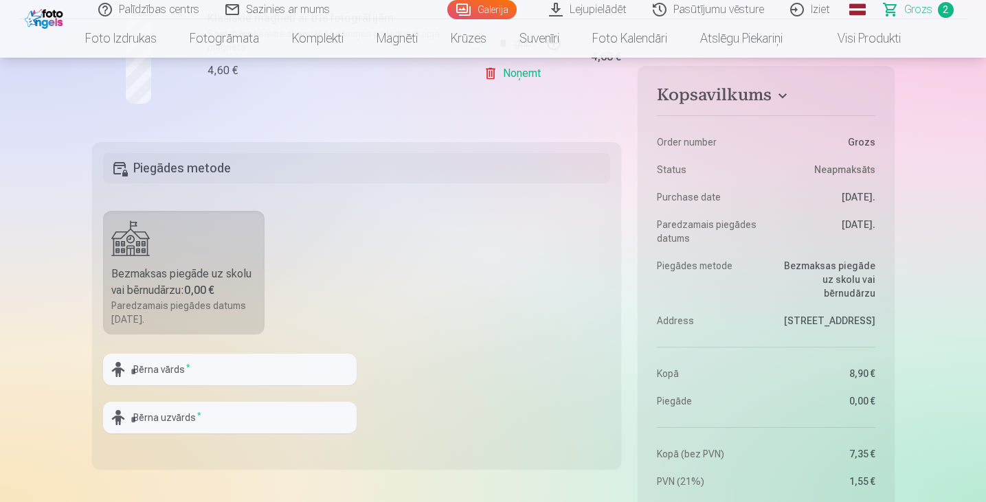
scroll to position [550, 0]
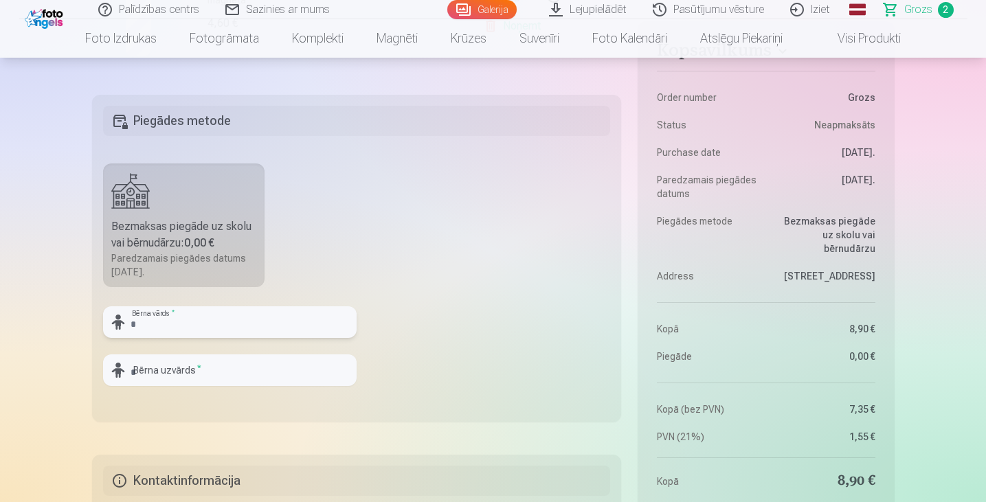
click at [189, 320] on input "text" at bounding box center [230, 323] width 254 height 32
type input "*****"
click at [188, 366] on input "text" at bounding box center [230, 371] width 254 height 32
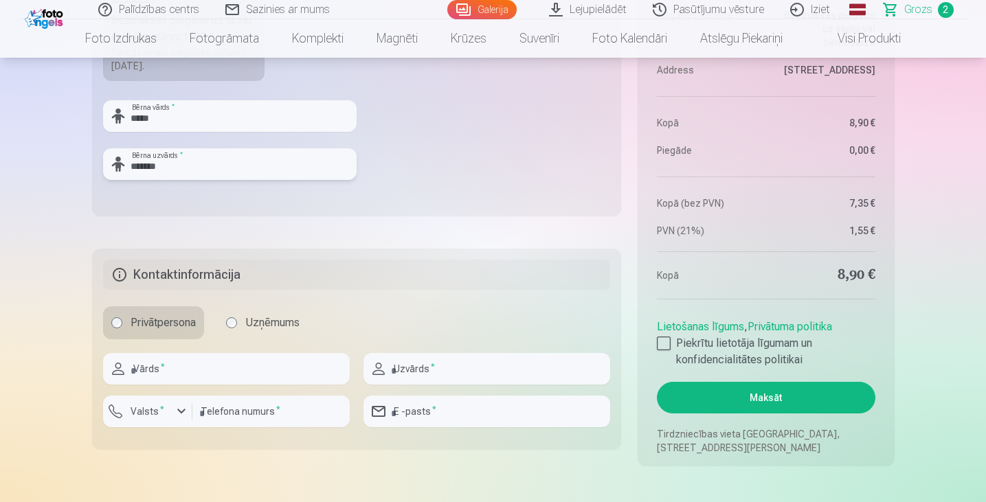
scroll to position [825, 0]
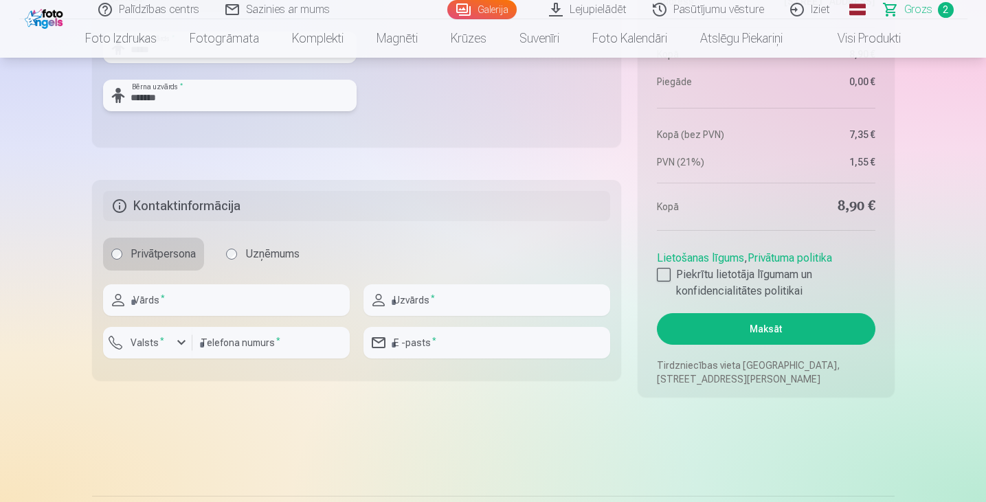
type input "*******"
click at [261, 300] on input "text" at bounding box center [226, 301] width 247 height 32
type input "******"
type input "********"
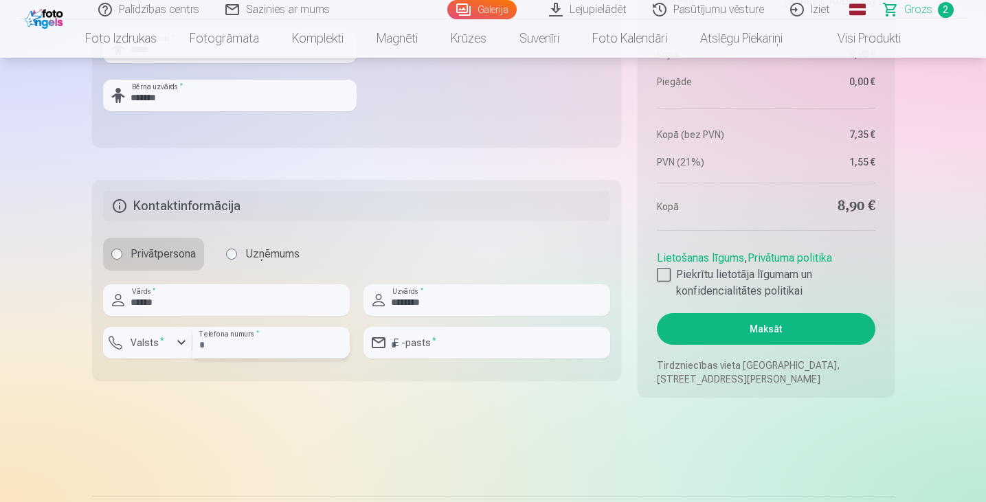
type input "**********"
drag, startPoint x: 148, startPoint y: 304, endPoint x: 159, endPoint y: 325, distance: 24.0
click at [148, 304] on input "******" at bounding box center [226, 301] width 247 height 32
type input "******"
drag, startPoint x: 412, startPoint y: 302, endPoint x: 419, endPoint y: 313, distance: 13.6
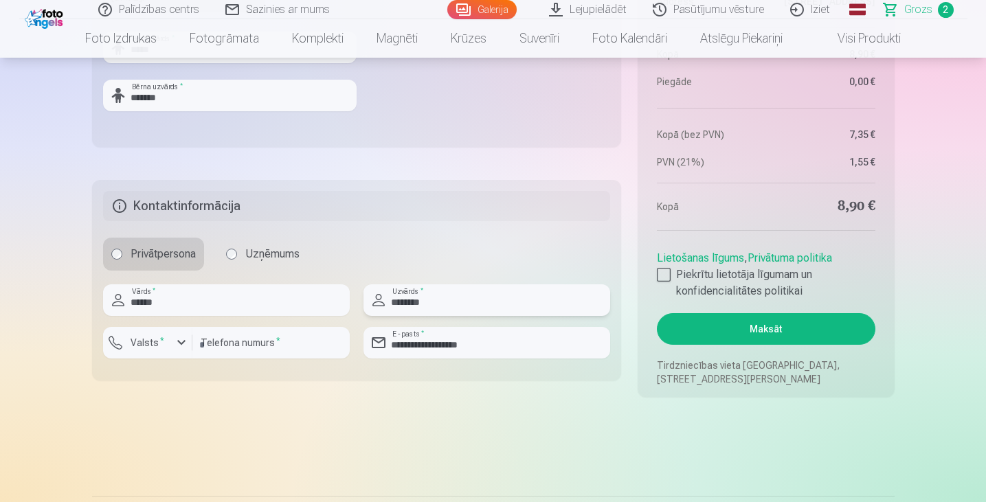
click at [412, 302] on input "********" at bounding box center [487, 301] width 247 height 32
type input "********"
click at [691, 323] on button "Maksāt" at bounding box center [766, 329] width 218 height 32
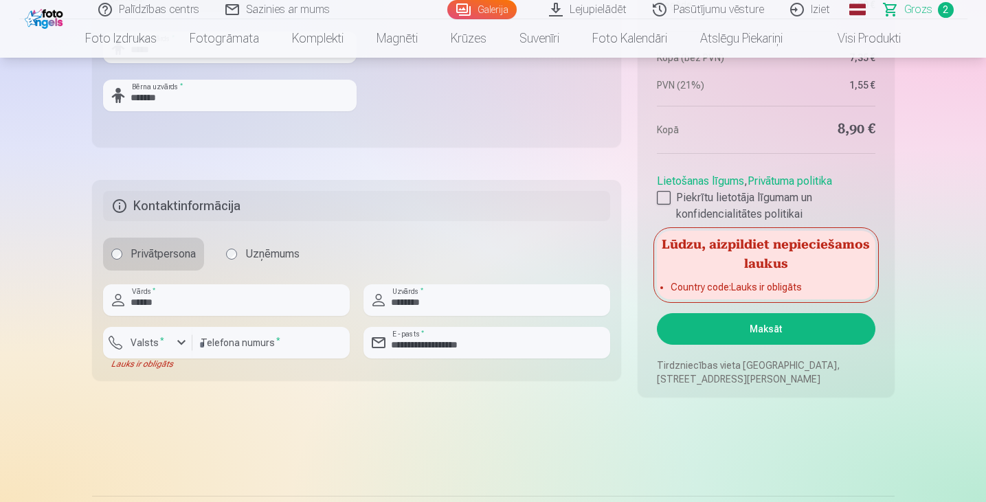
click at [691, 323] on button "Maksāt" at bounding box center [766, 329] width 218 height 32
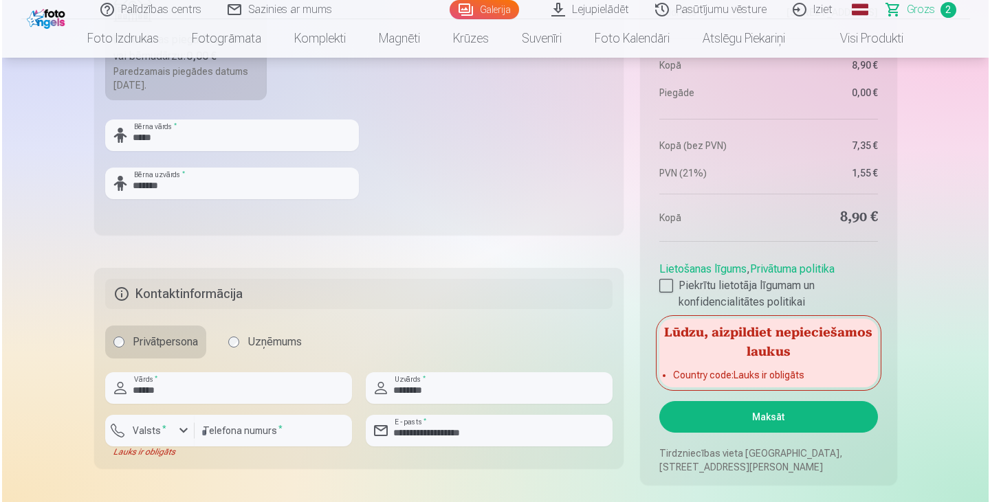
scroll to position [894, 0]
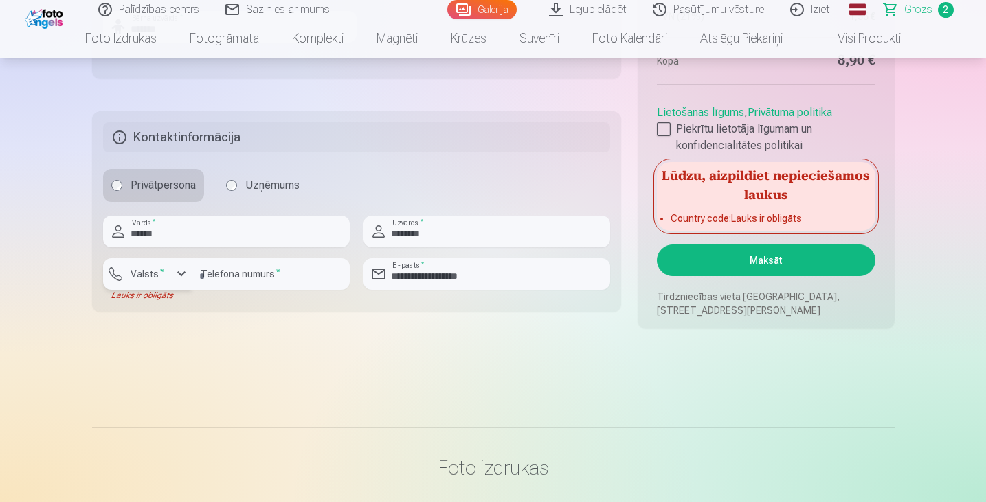
click at [175, 271] on div "button" at bounding box center [181, 274] width 16 height 16
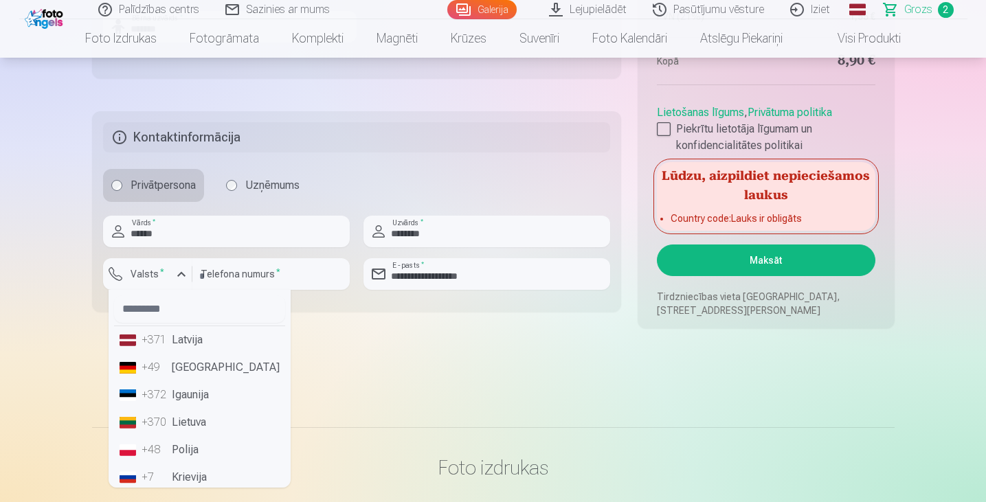
click at [171, 343] on li "+371 Latvija" at bounding box center [199, 339] width 171 height 27
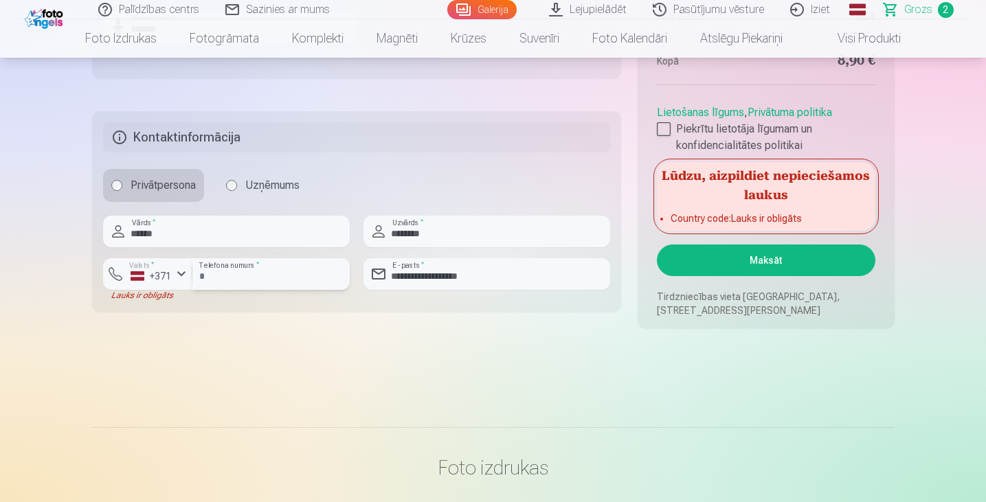
click at [229, 276] on input "********" at bounding box center [270, 274] width 157 height 32
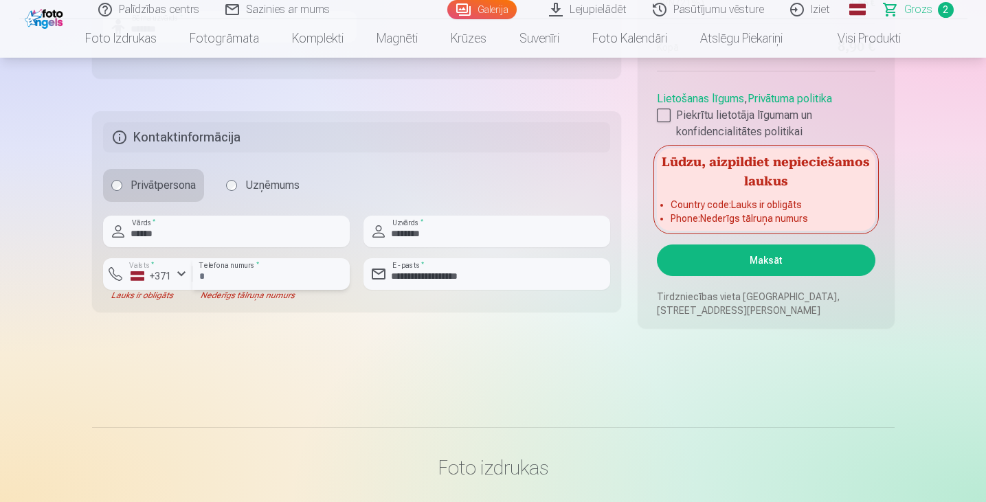
type input "********"
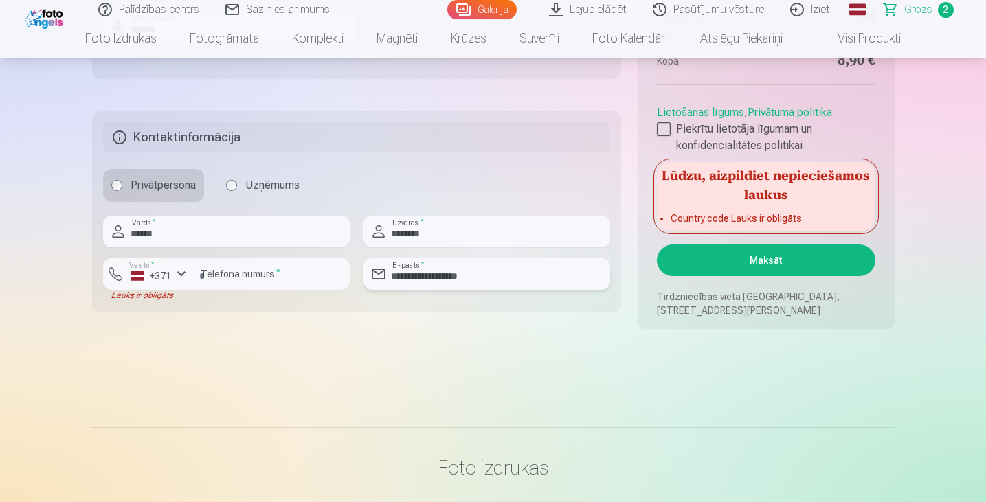
click at [445, 276] on input "**********" at bounding box center [487, 274] width 247 height 32
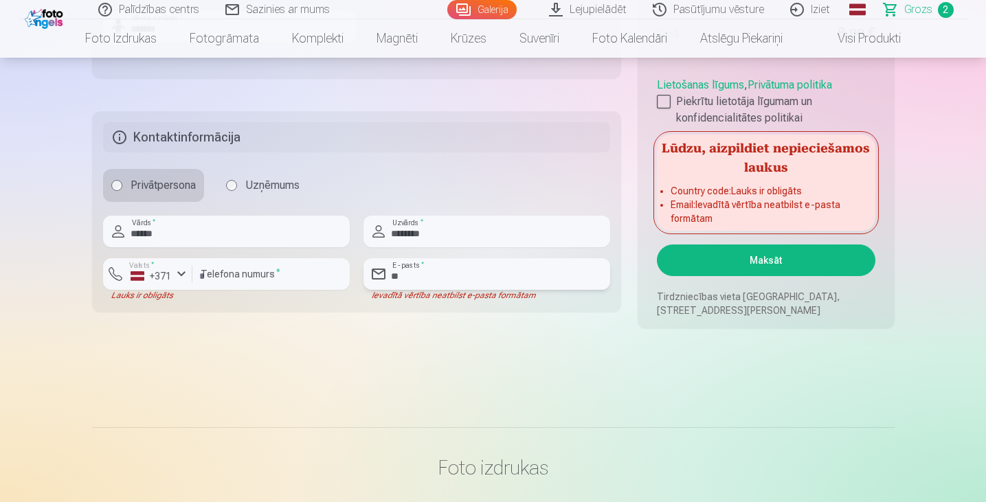
type input "**********"
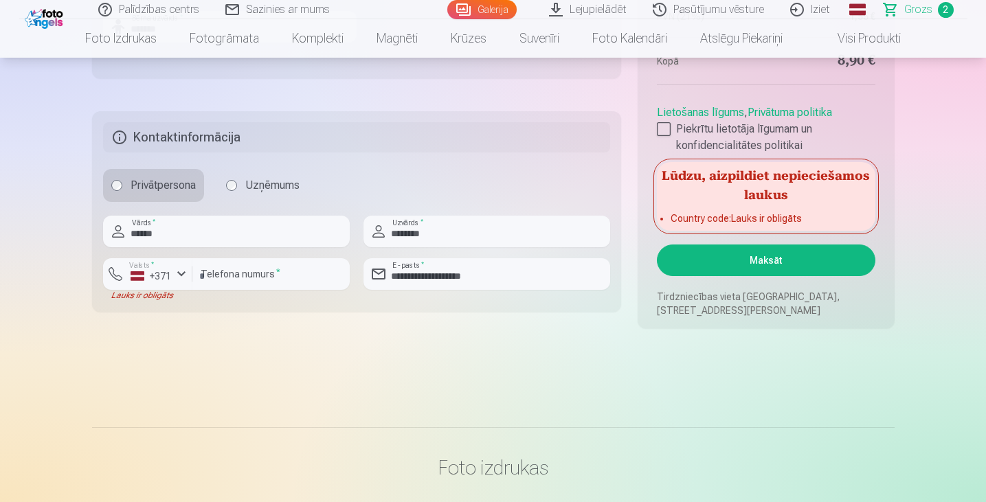
click at [697, 261] on button "Maksāt" at bounding box center [766, 261] width 218 height 32
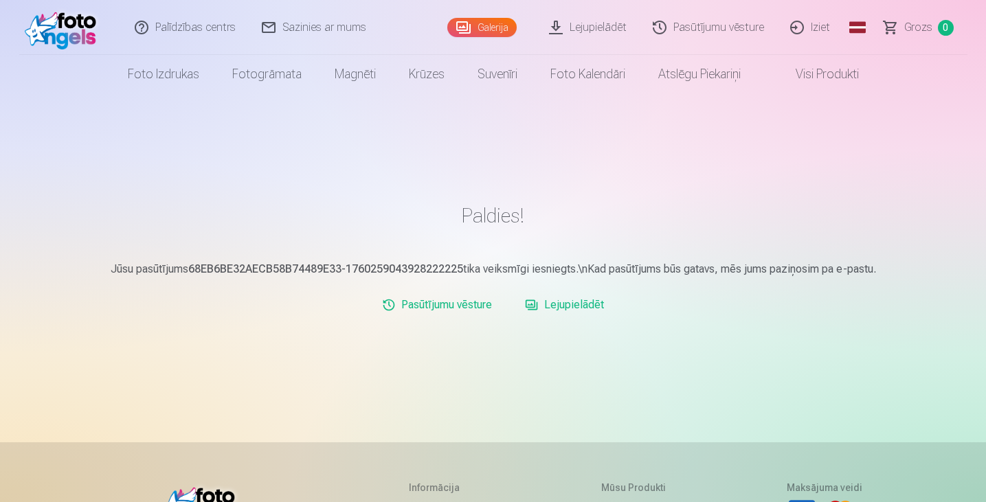
click at [83, 23] on img at bounding box center [64, 27] width 79 height 44
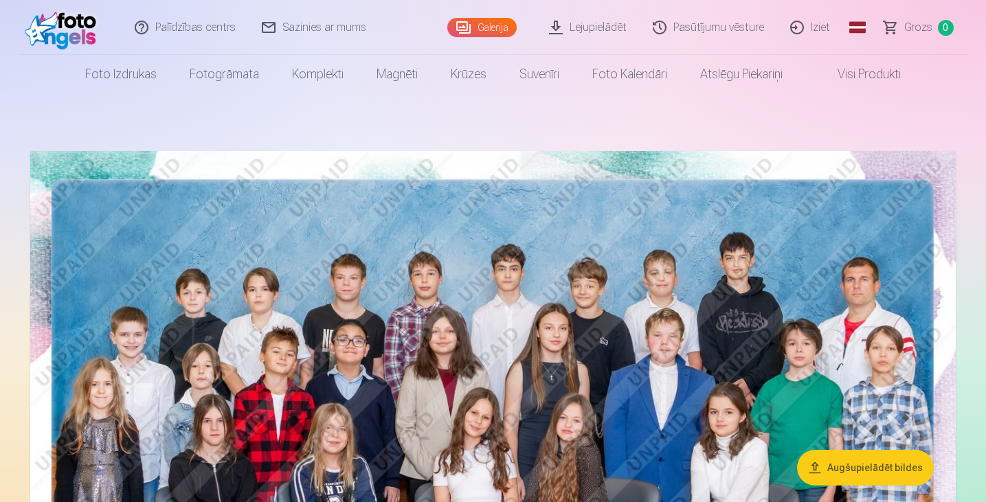
click at [818, 25] on link "Iziet" at bounding box center [811, 27] width 66 height 55
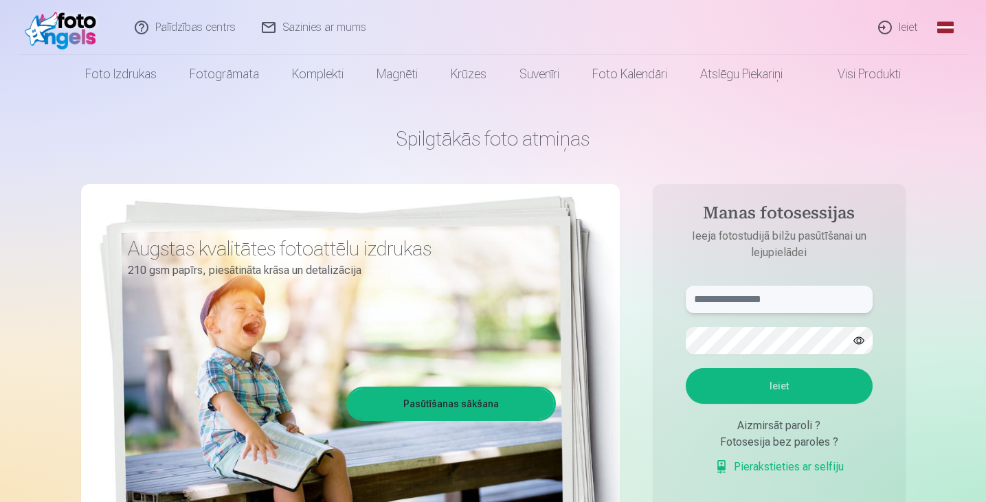
click at [772, 297] on input "text" at bounding box center [779, 299] width 187 height 27
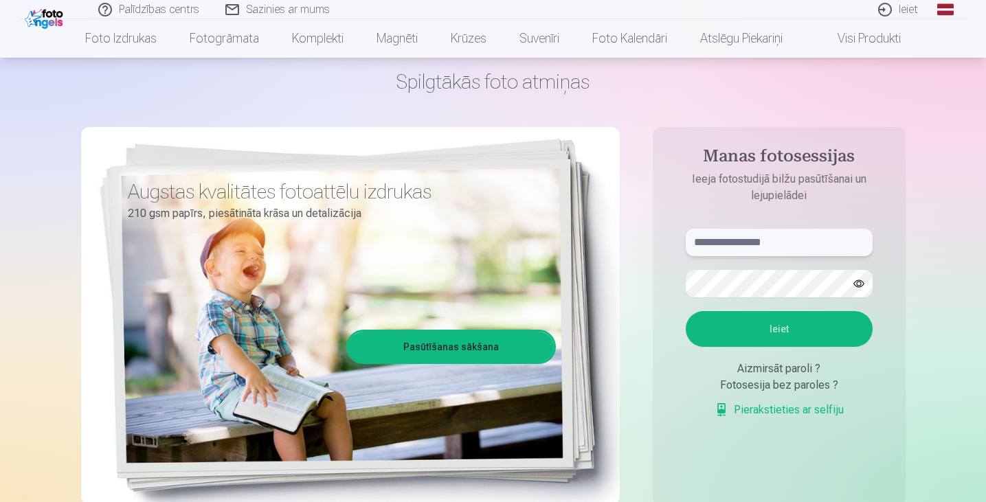
scroll to position [69, 0]
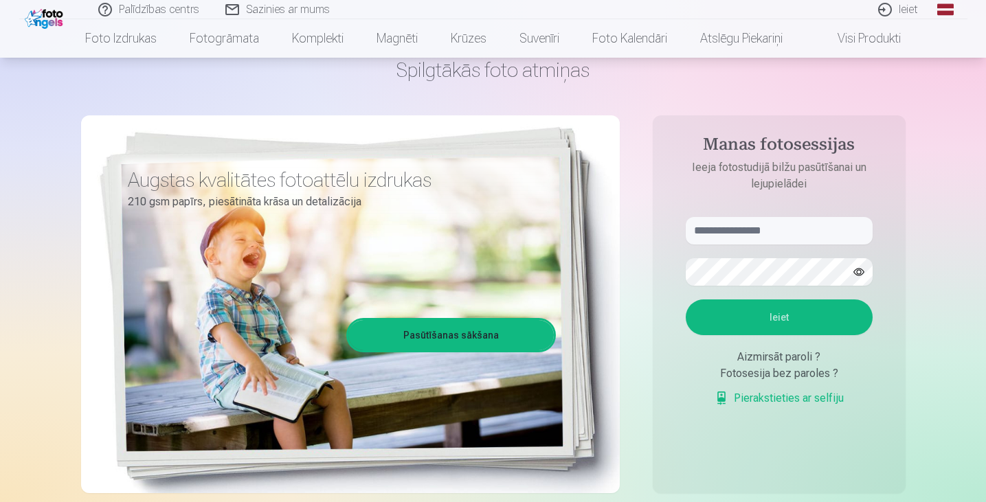
click at [782, 362] on div "Aizmirsāt paroli ?" at bounding box center [779, 357] width 187 height 16
click at [775, 357] on div "Aizmirsāt paroli ?" at bounding box center [779, 357] width 187 height 16
click at [757, 226] on input "text" at bounding box center [779, 230] width 187 height 27
click at [799, 397] on link "Pierakstieties ar selfiju" at bounding box center [779, 398] width 129 height 16
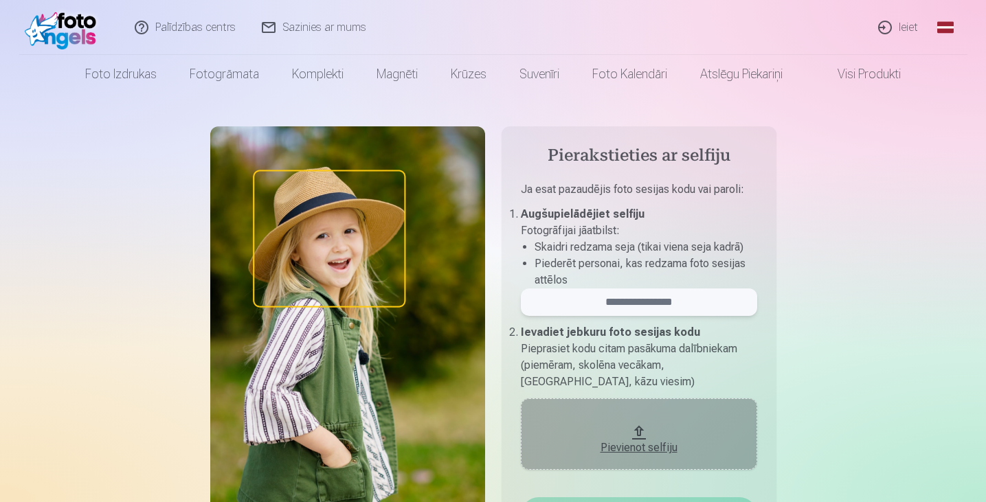
click at [661, 308] on input "email" at bounding box center [639, 302] width 236 height 27
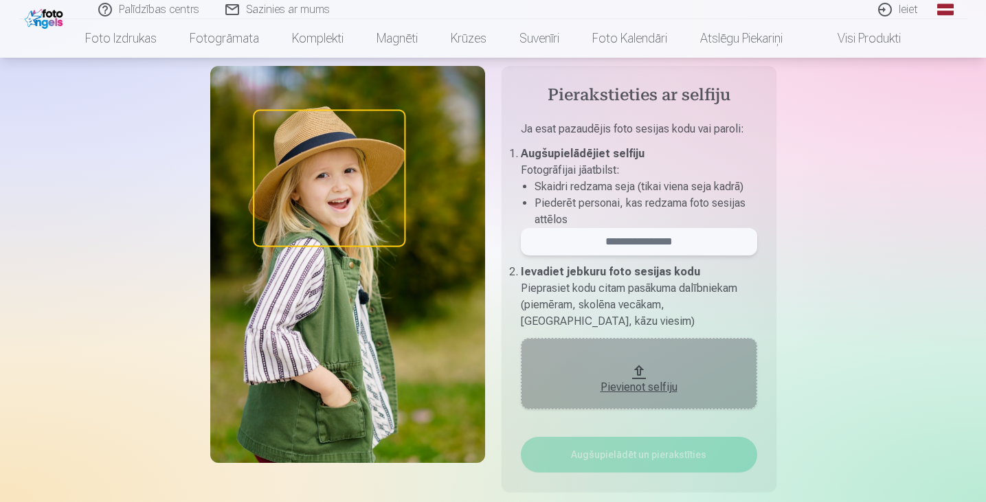
scroll to position [69, 0]
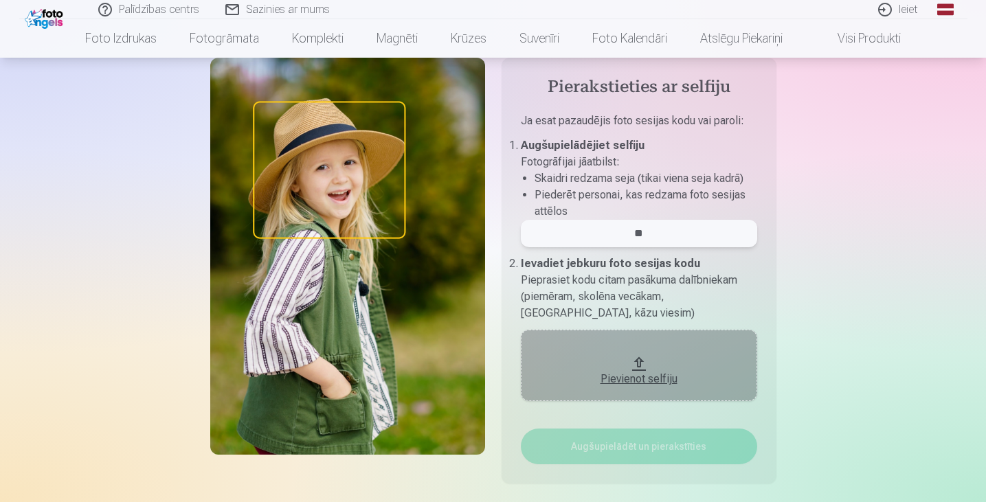
type input "*"
type input "******"
click at [751, 280] on p "Pieprasiet kodu citam pasākuma dalībniekam (piemēram, skolēna vecākam, [GEOGRAP…" at bounding box center [639, 296] width 236 height 49
click at [706, 282] on p "Pieprasiet kodu citam pasākuma dalībniekam (piemēram, skolēna vecākam, [GEOGRAP…" at bounding box center [639, 296] width 236 height 49
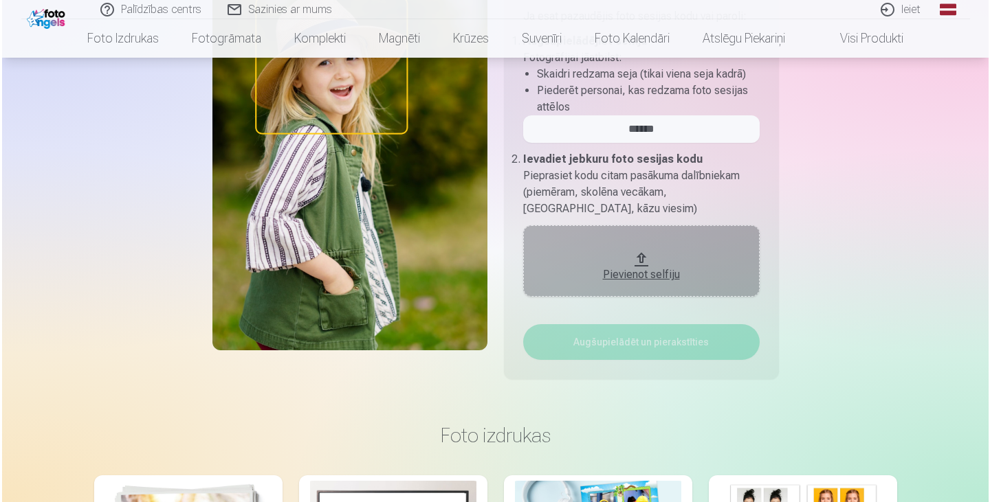
scroll to position [0, 0]
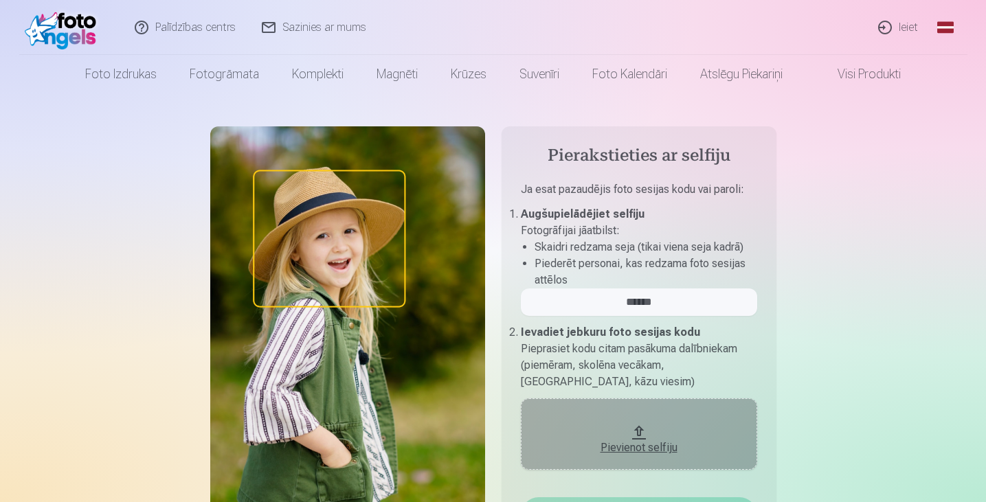
click at [894, 23] on link "Ieiet" at bounding box center [899, 27] width 66 height 55
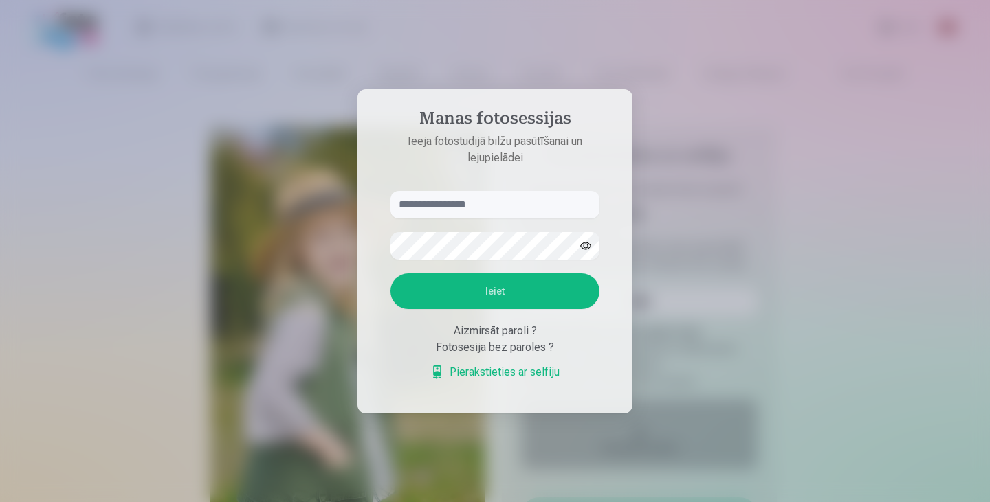
click at [477, 200] on input "text" at bounding box center [494, 204] width 209 height 27
